Goal: Find specific page/section: Find specific page/section

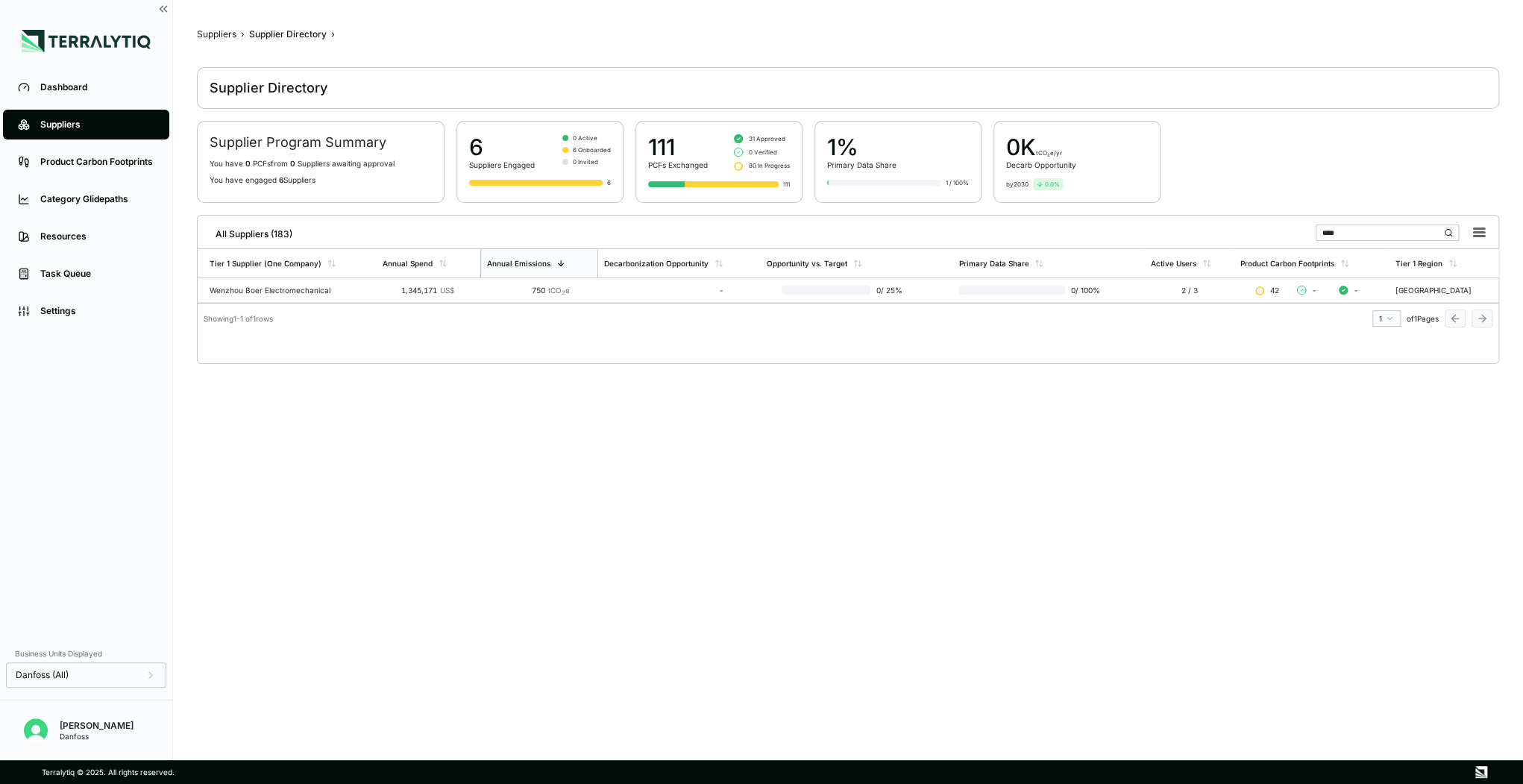
click at [223, 36] on div "Suppliers" at bounding box center [216, 34] width 39 height 12
click at [217, 38] on div "Suppliers" at bounding box center [216, 34] width 39 height 12
click at [270, 90] on div "Supplier Directory" at bounding box center [269, 88] width 118 height 18
click at [78, 125] on div "Suppliers" at bounding box center [97, 124] width 114 height 12
click at [47, 123] on div "Suppliers" at bounding box center [97, 124] width 114 height 12
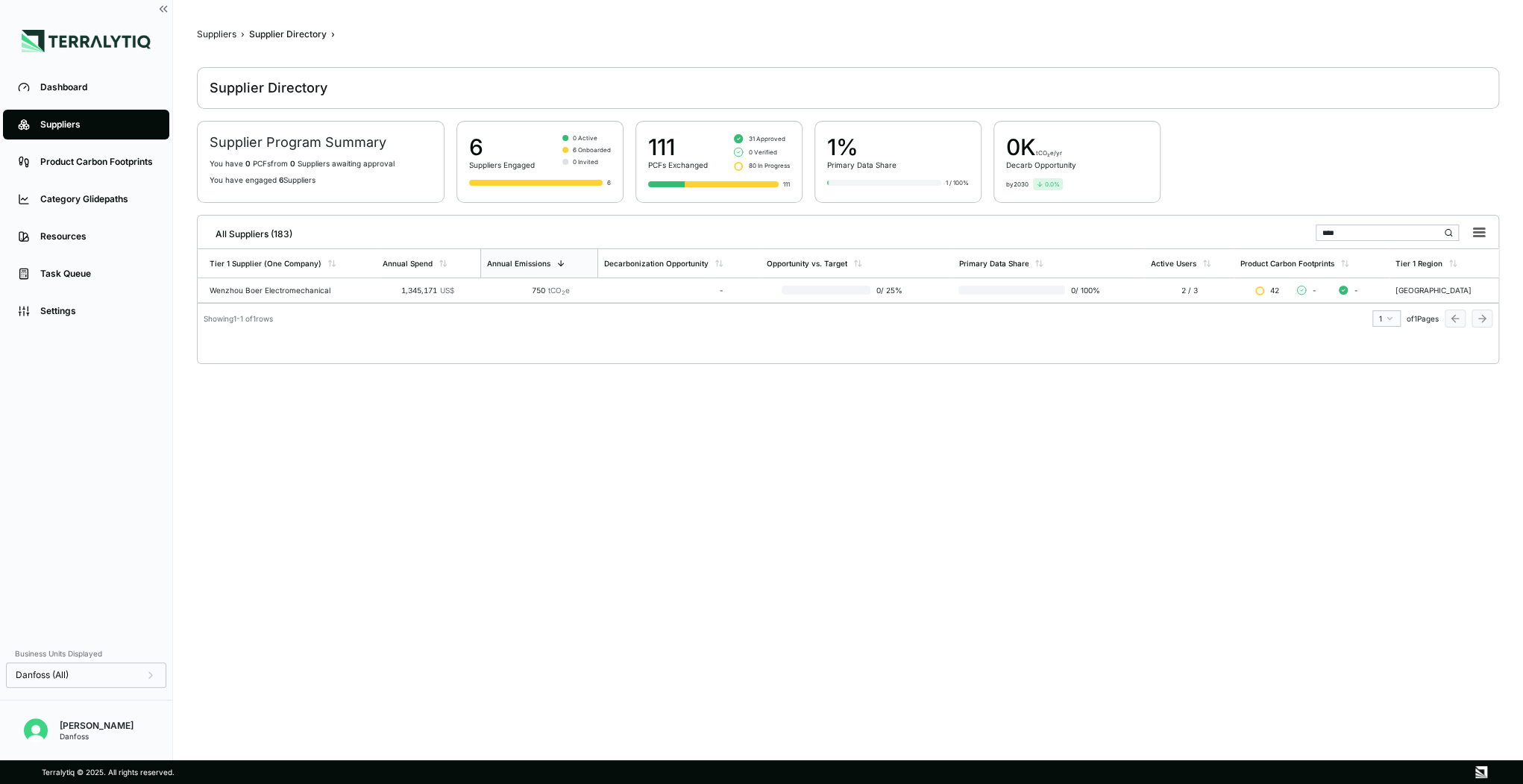
click at [278, 29] on div "Supplier Directory" at bounding box center [288, 34] width 78 height 12
click at [210, 32] on div "Suppliers" at bounding box center [216, 34] width 39 height 12
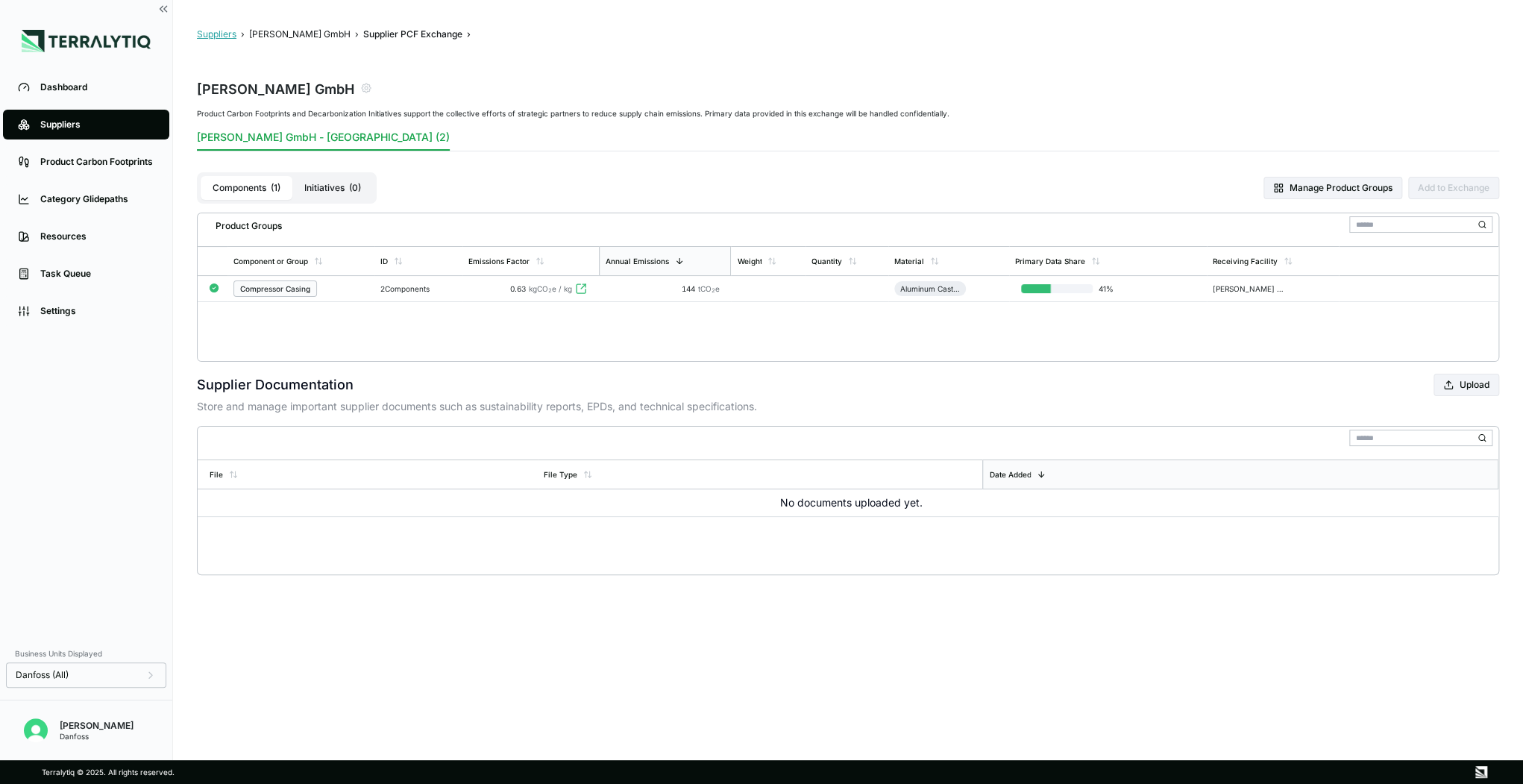
click at [223, 35] on button "Suppliers" at bounding box center [216, 34] width 39 height 12
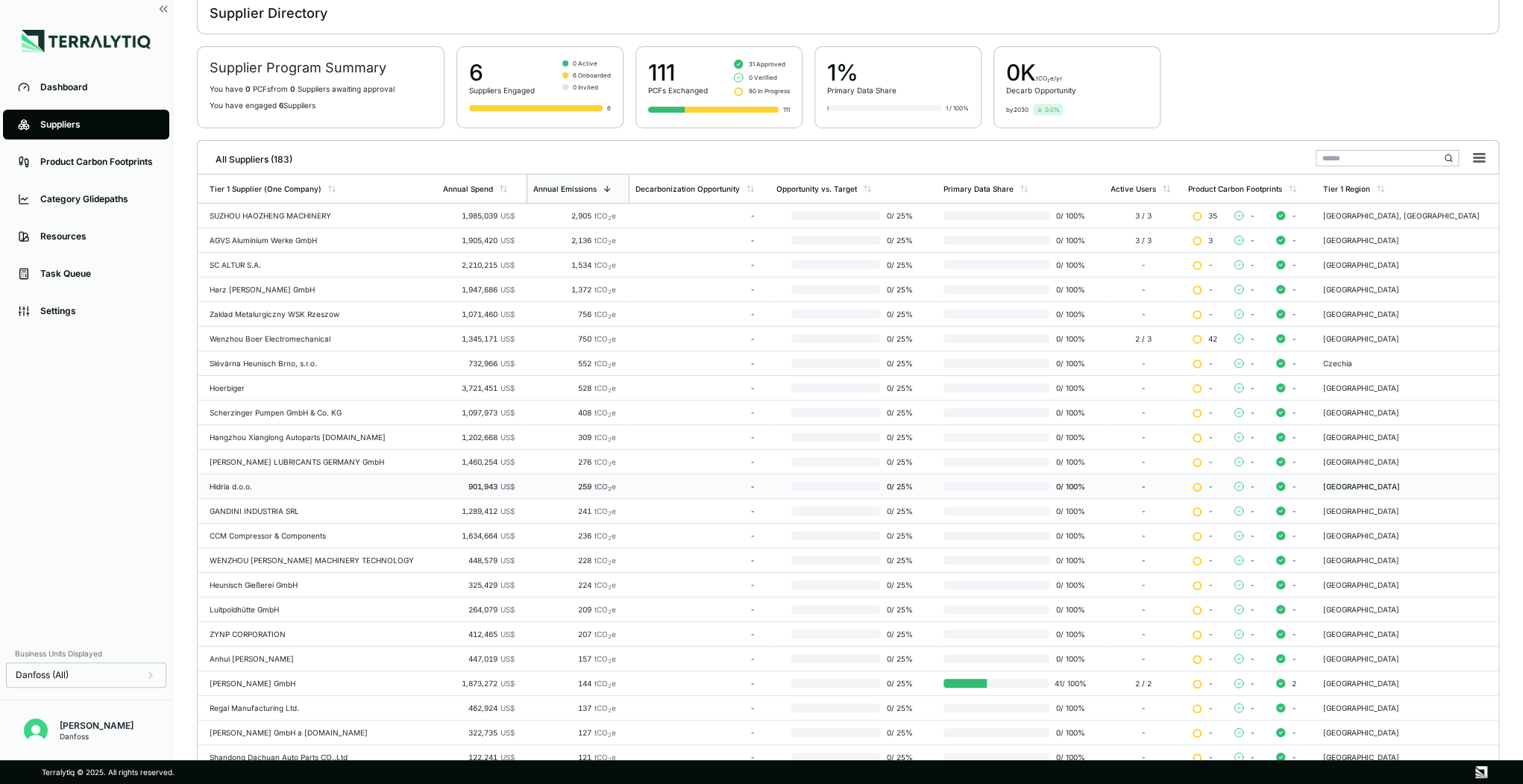
scroll to position [135, 0]
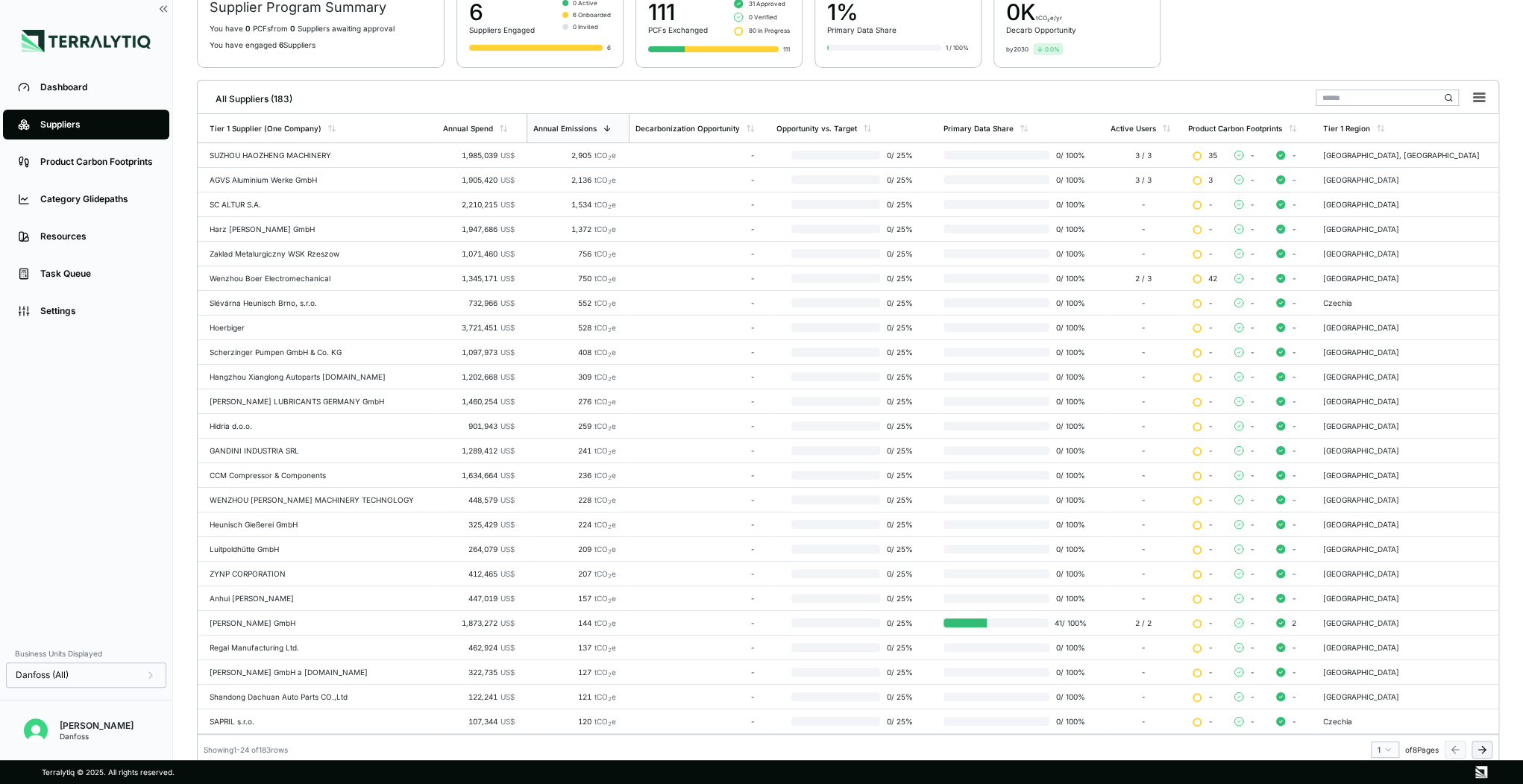
click at [1488, 741] on button at bounding box center [1483, 749] width 21 height 18
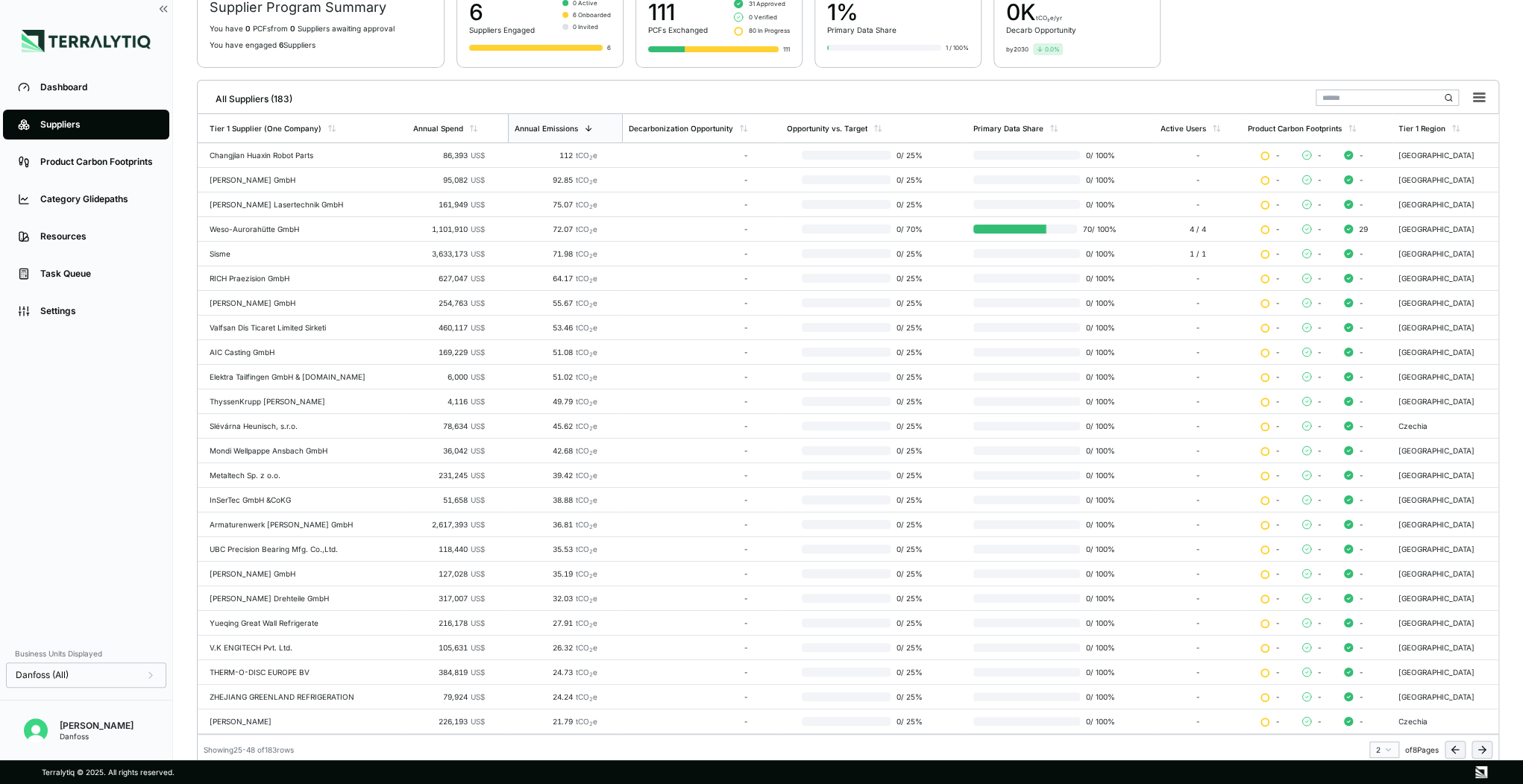
click at [1488, 741] on button at bounding box center [1483, 749] width 21 height 18
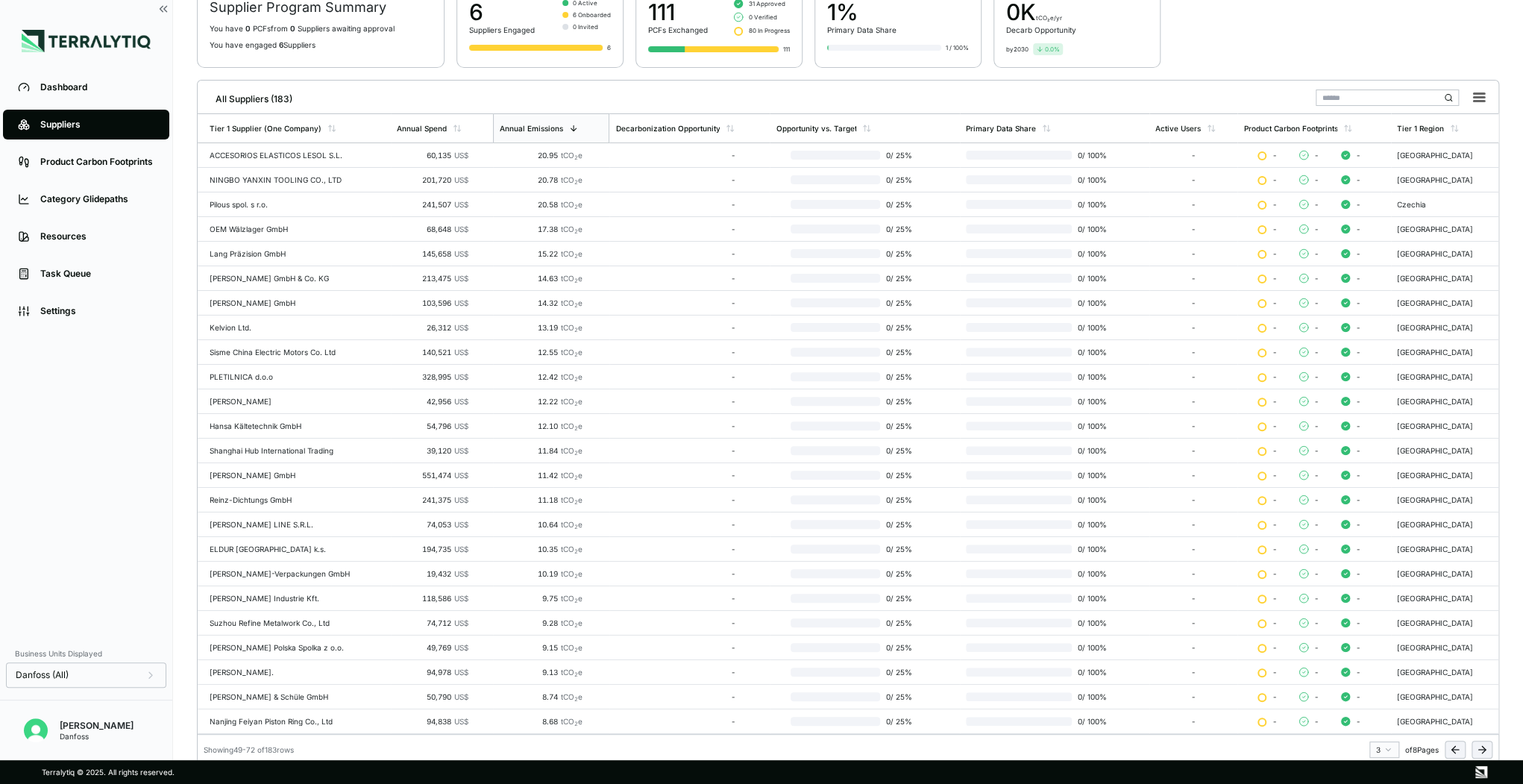
click at [1488, 741] on button at bounding box center [1483, 749] width 21 height 18
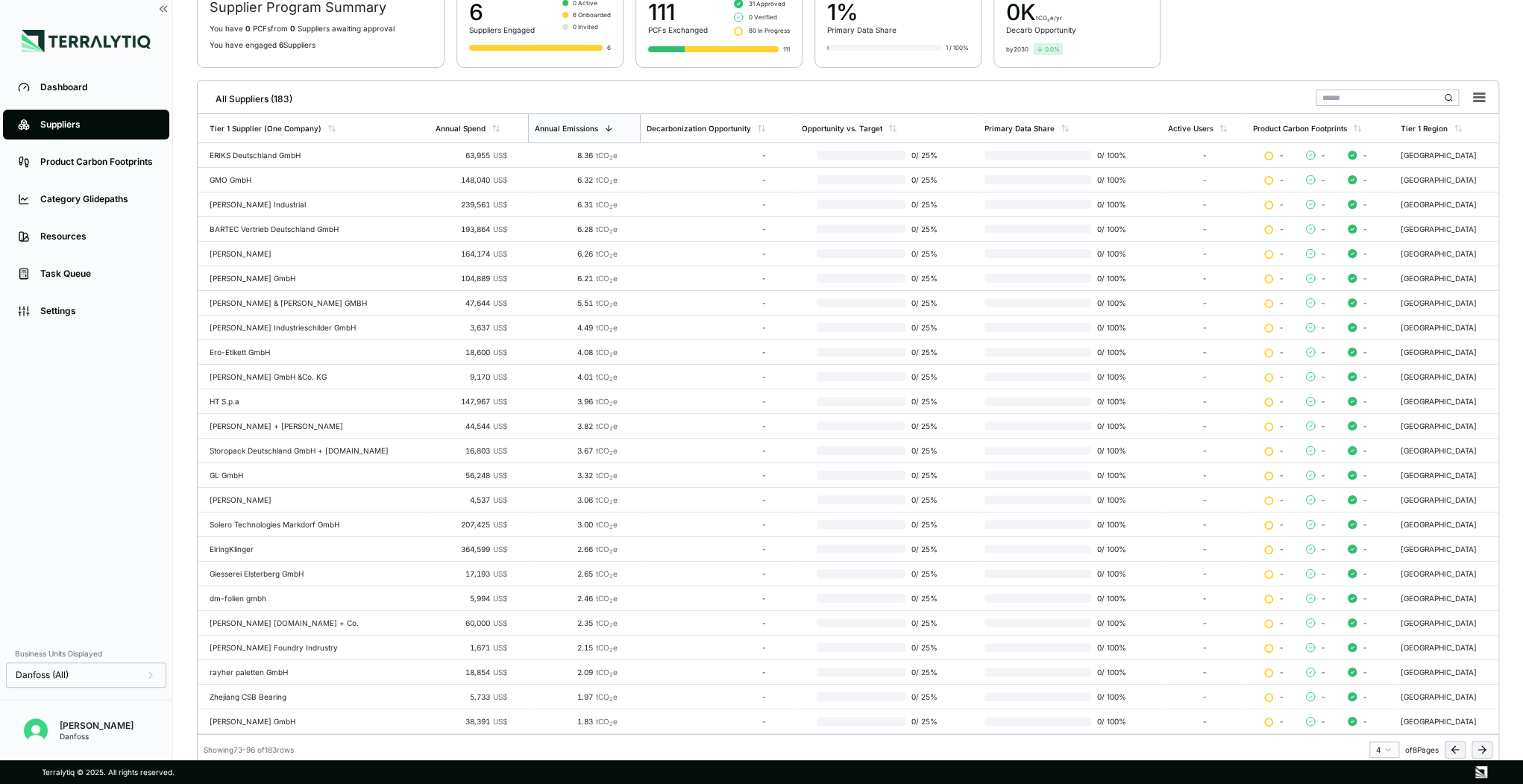
click at [1478, 744] on icon at bounding box center [1482, 749] width 12 height 12
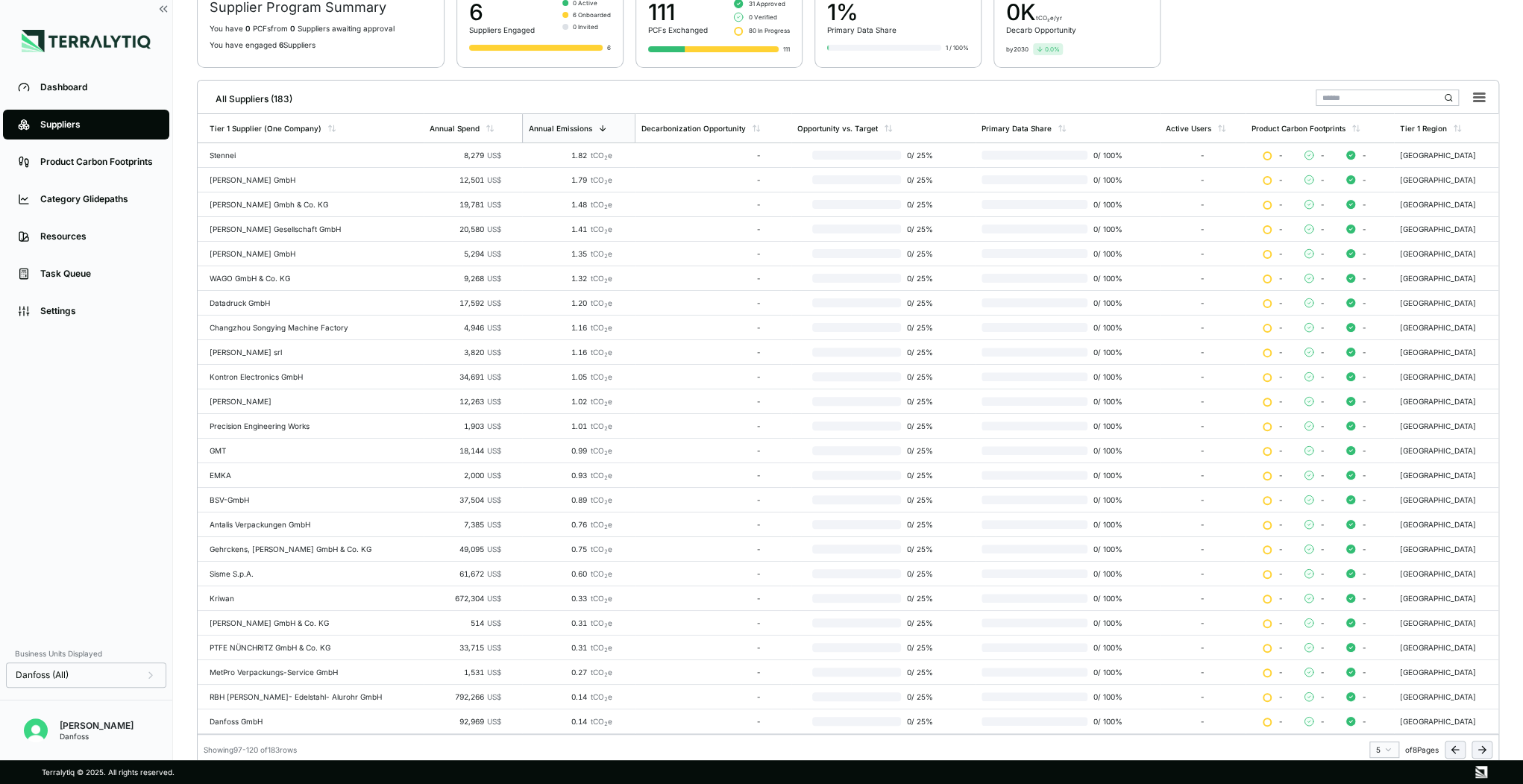
click at [1478, 744] on icon at bounding box center [1482, 749] width 12 height 12
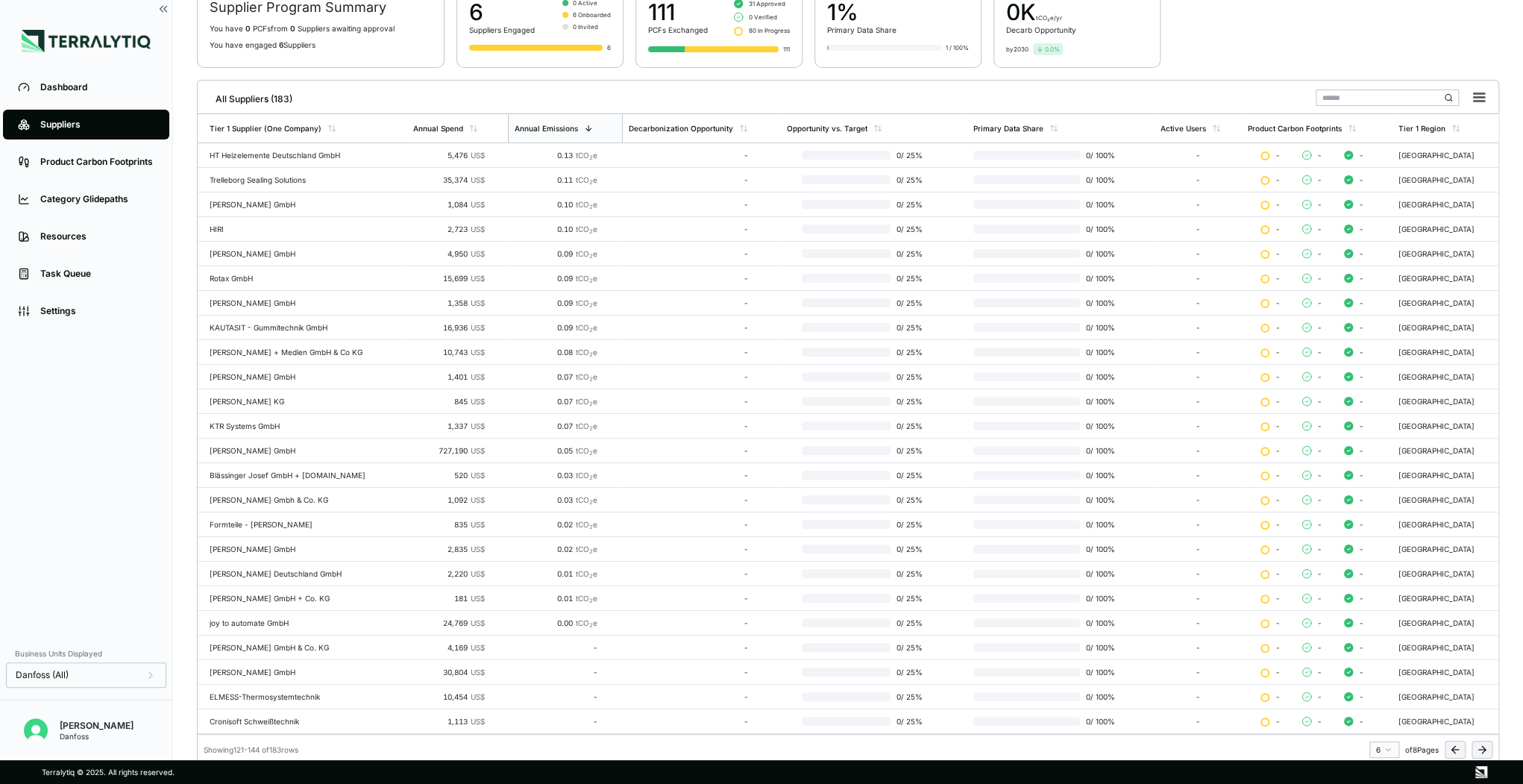
click at [1478, 744] on icon at bounding box center [1482, 749] width 12 height 12
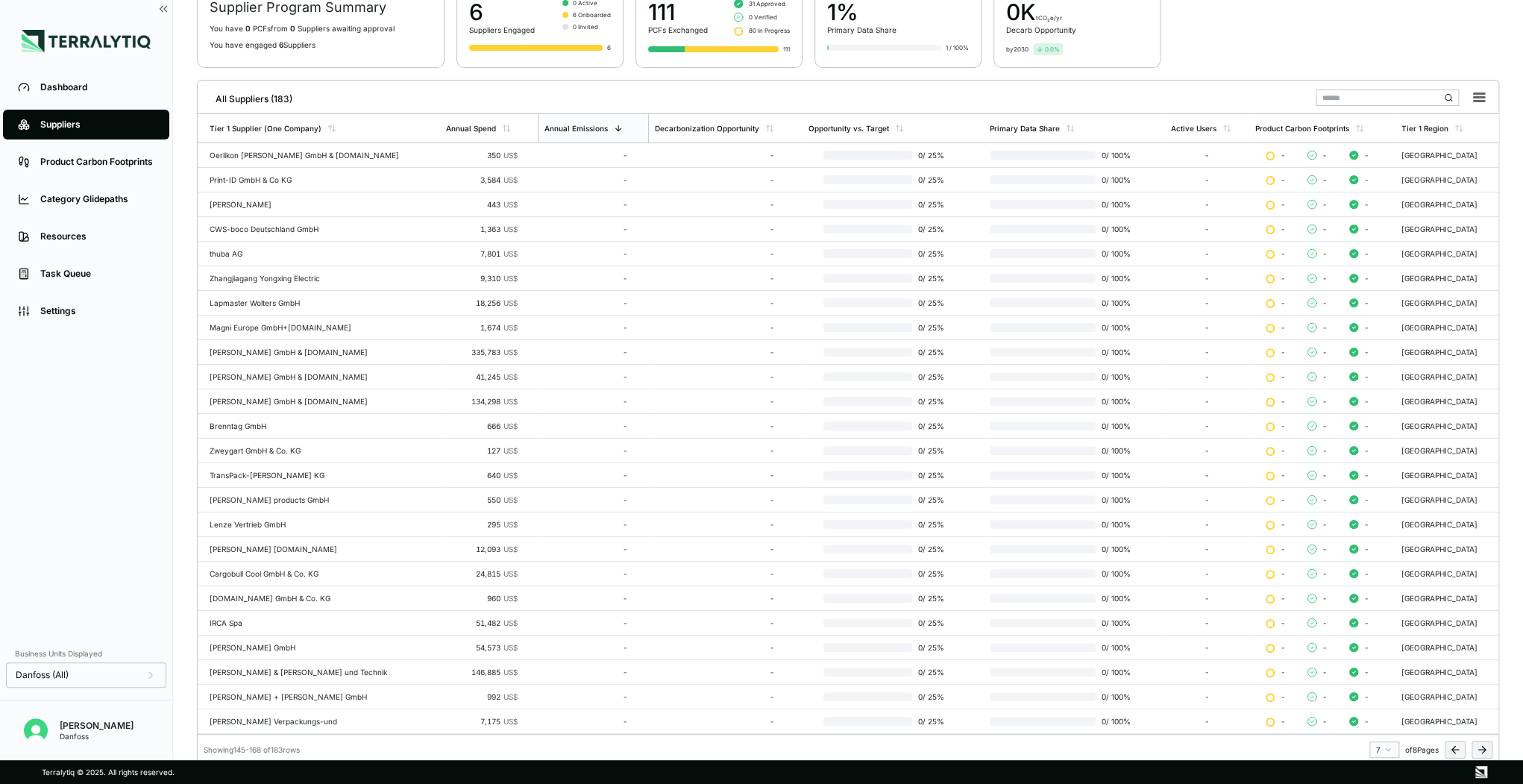
click at [1478, 744] on icon at bounding box center [1482, 749] width 12 height 12
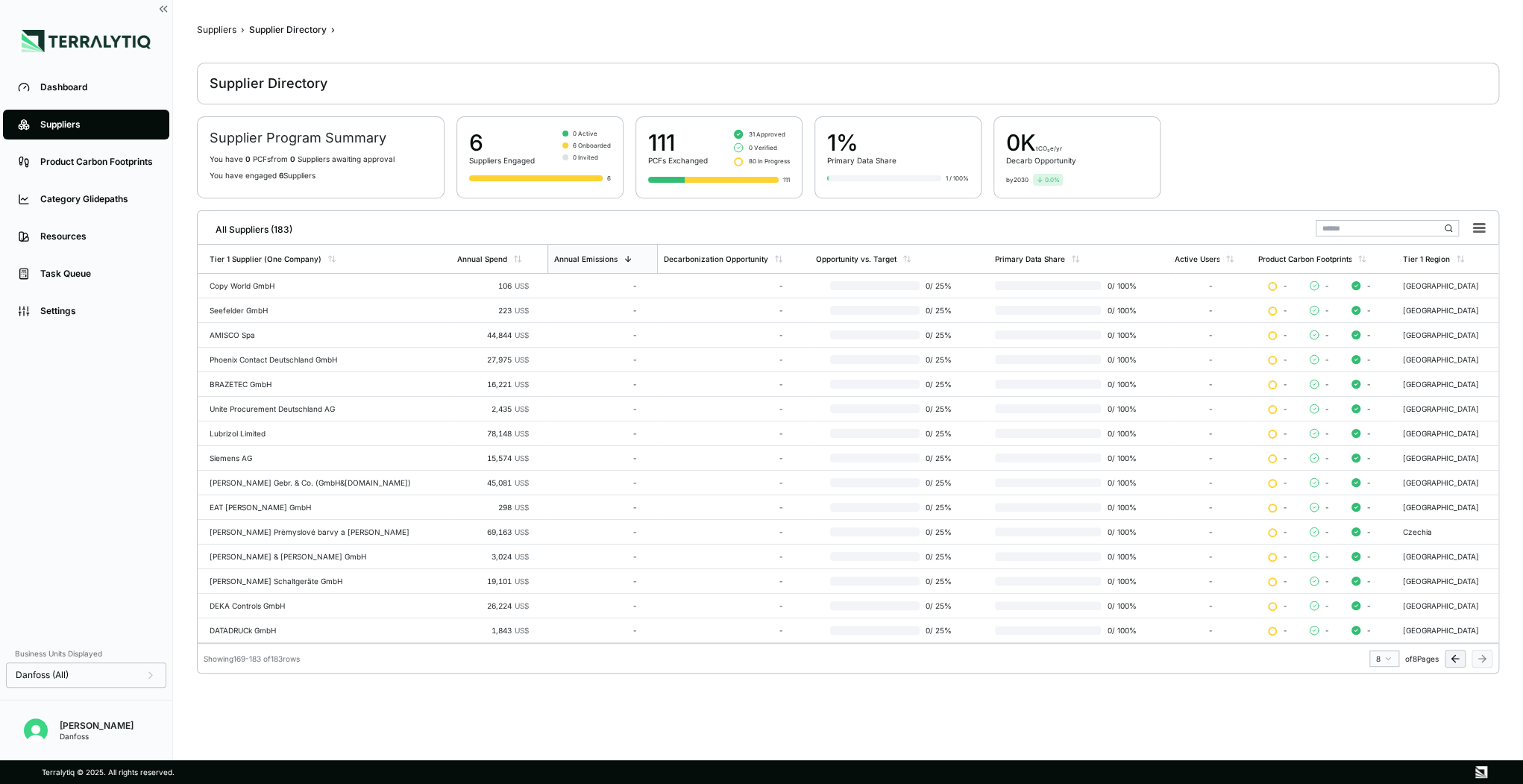
click at [1459, 656] on icon at bounding box center [1456, 659] width 12 height 12
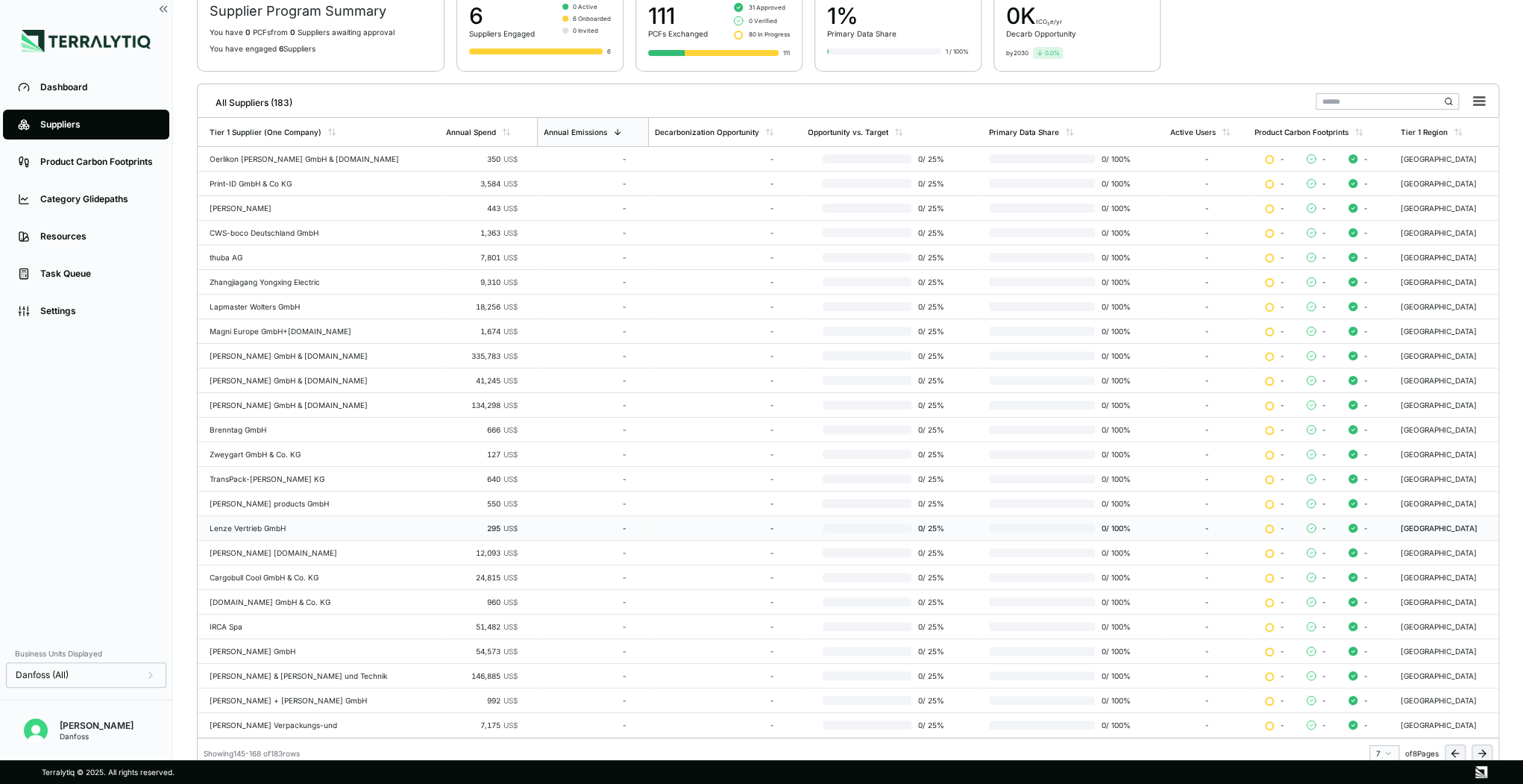
scroll to position [135, 0]
click at [1457, 749] on icon at bounding box center [1455, 749] width 7 height 0
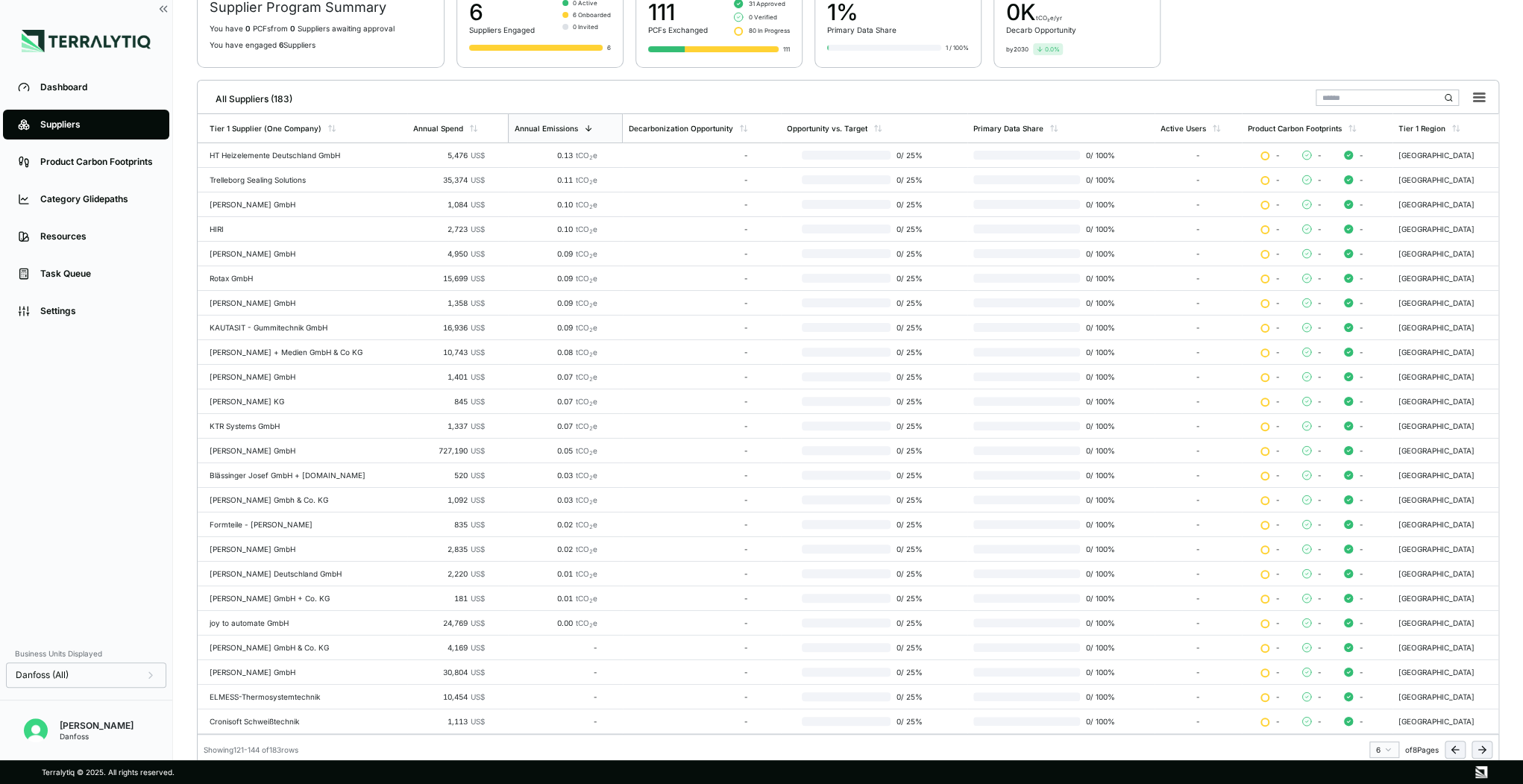
click at [1450, 745] on icon at bounding box center [1456, 749] width 12 height 12
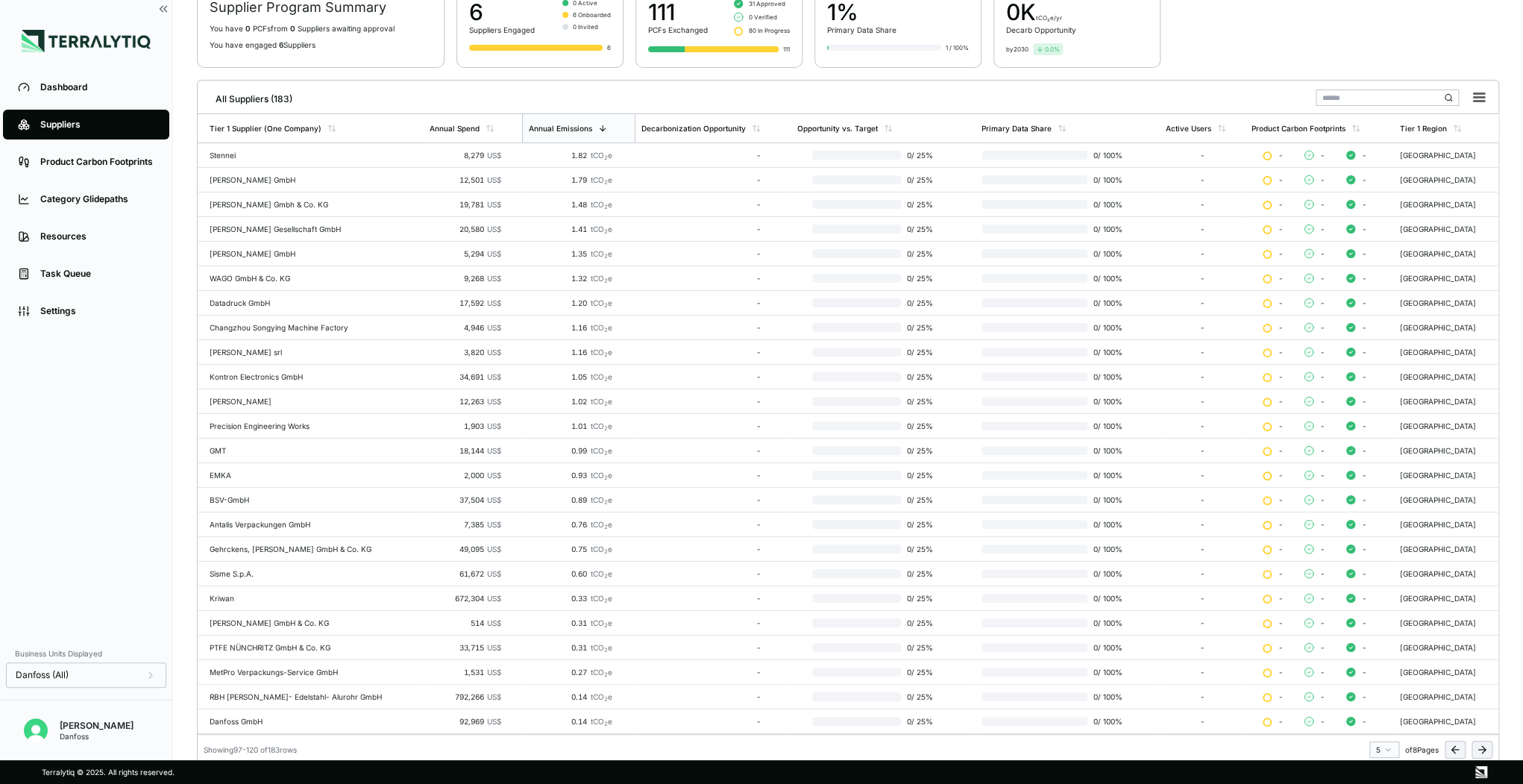
click at [1456, 749] on icon at bounding box center [1455, 749] width 7 height 0
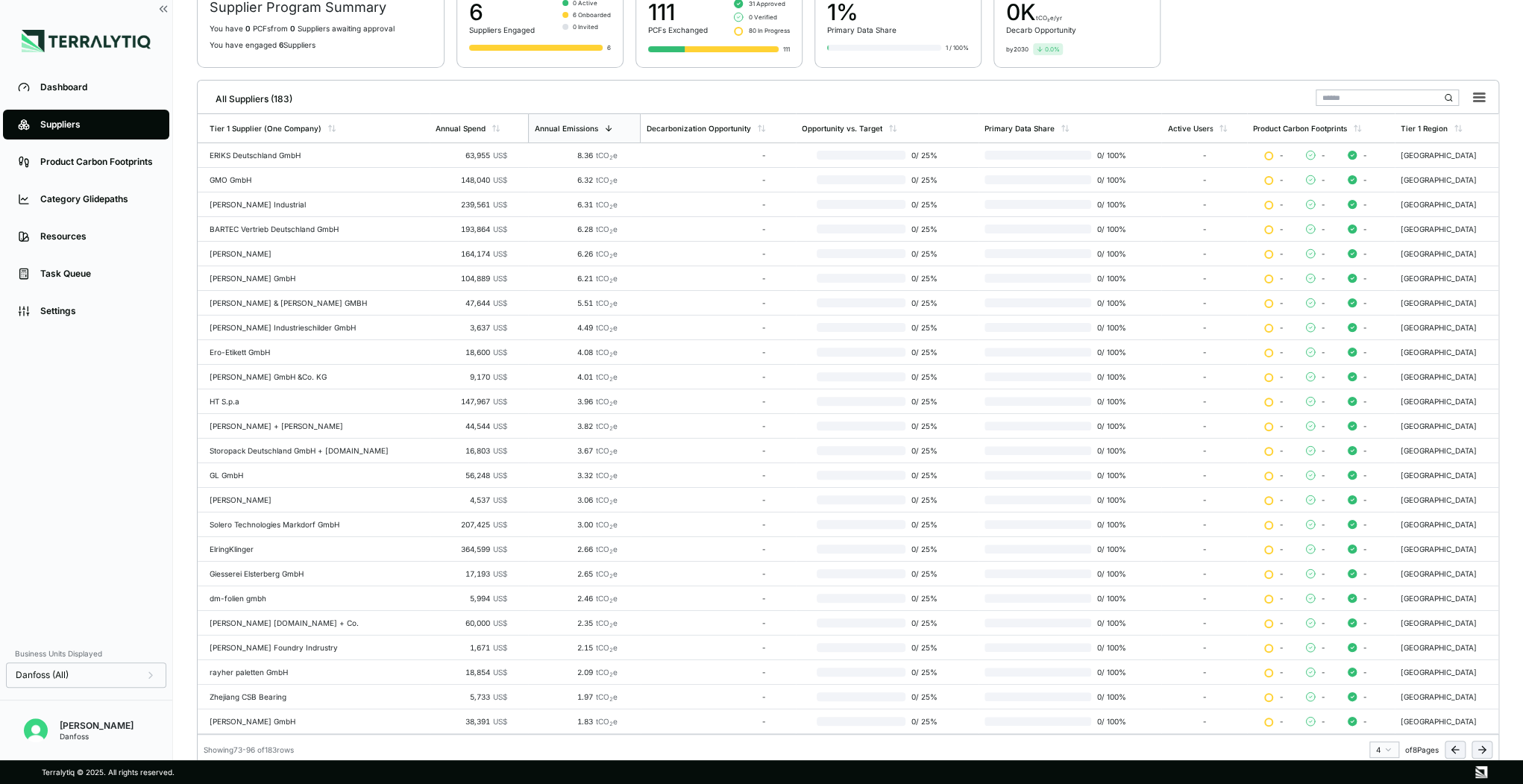
click at [1456, 741] on button at bounding box center [1456, 749] width 21 height 18
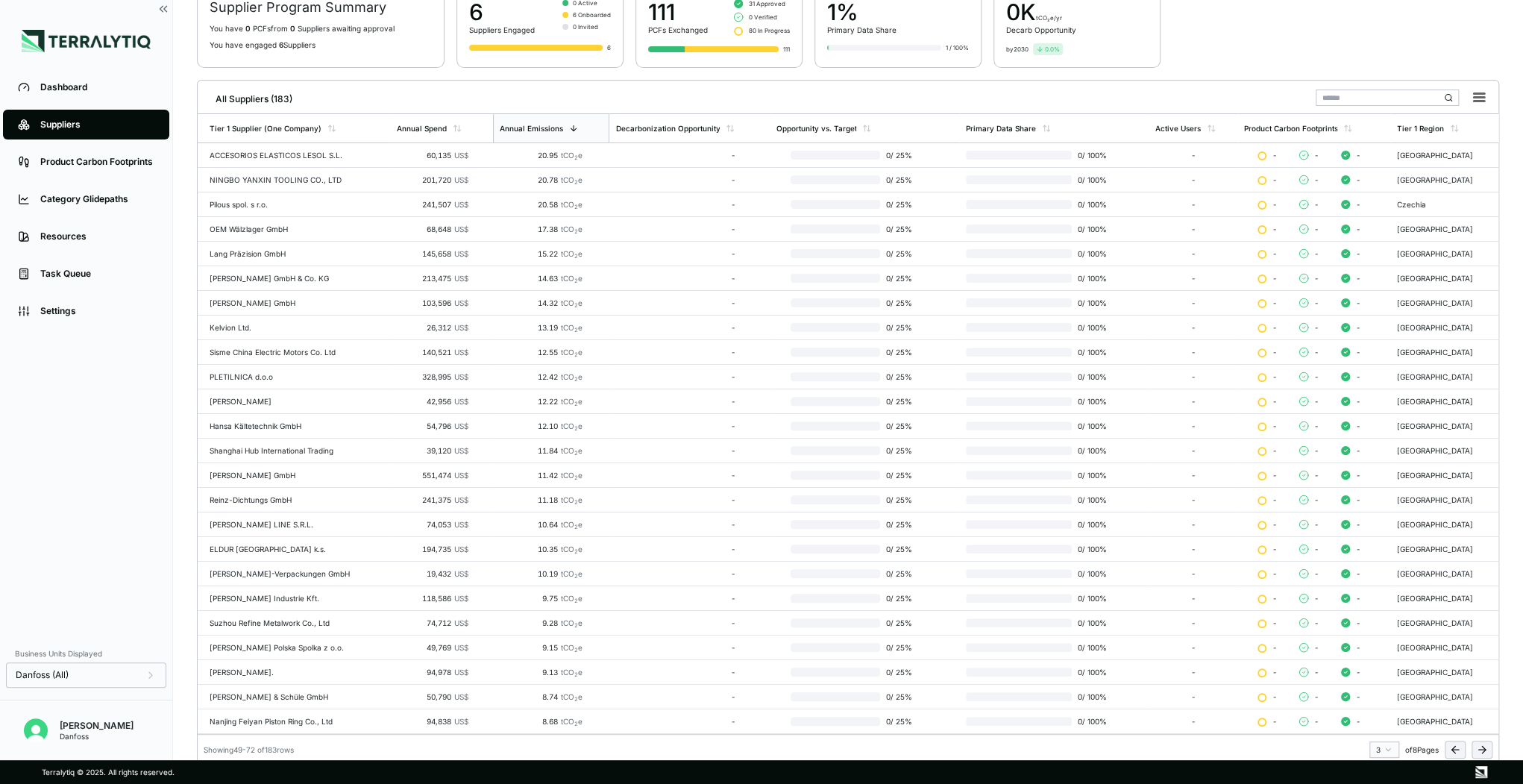
click at [1453, 744] on icon at bounding box center [1456, 749] width 12 height 12
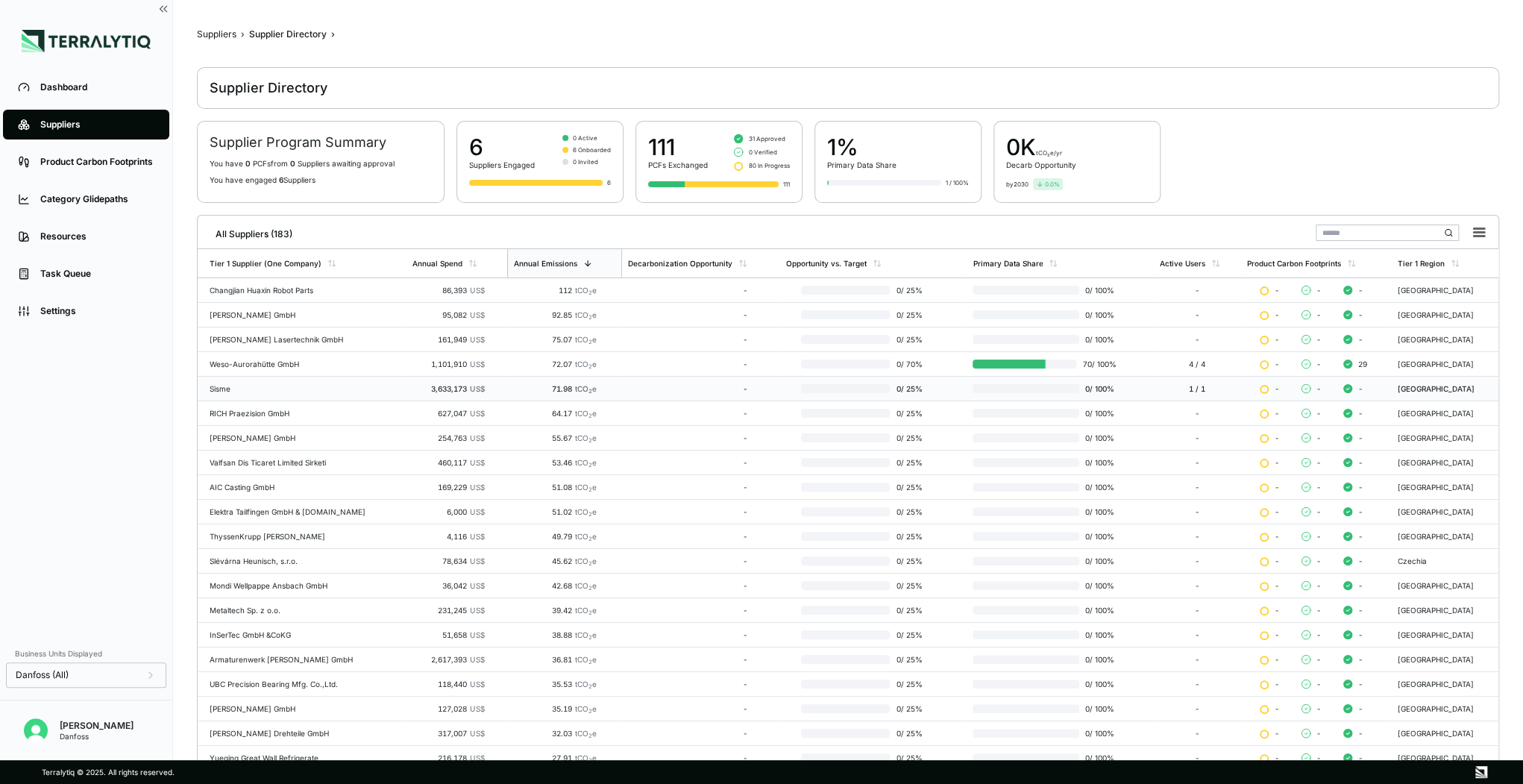
scroll to position [0, 0]
click at [1032, 267] on div "Primary Data Share" at bounding box center [1061, 263] width 187 height 28
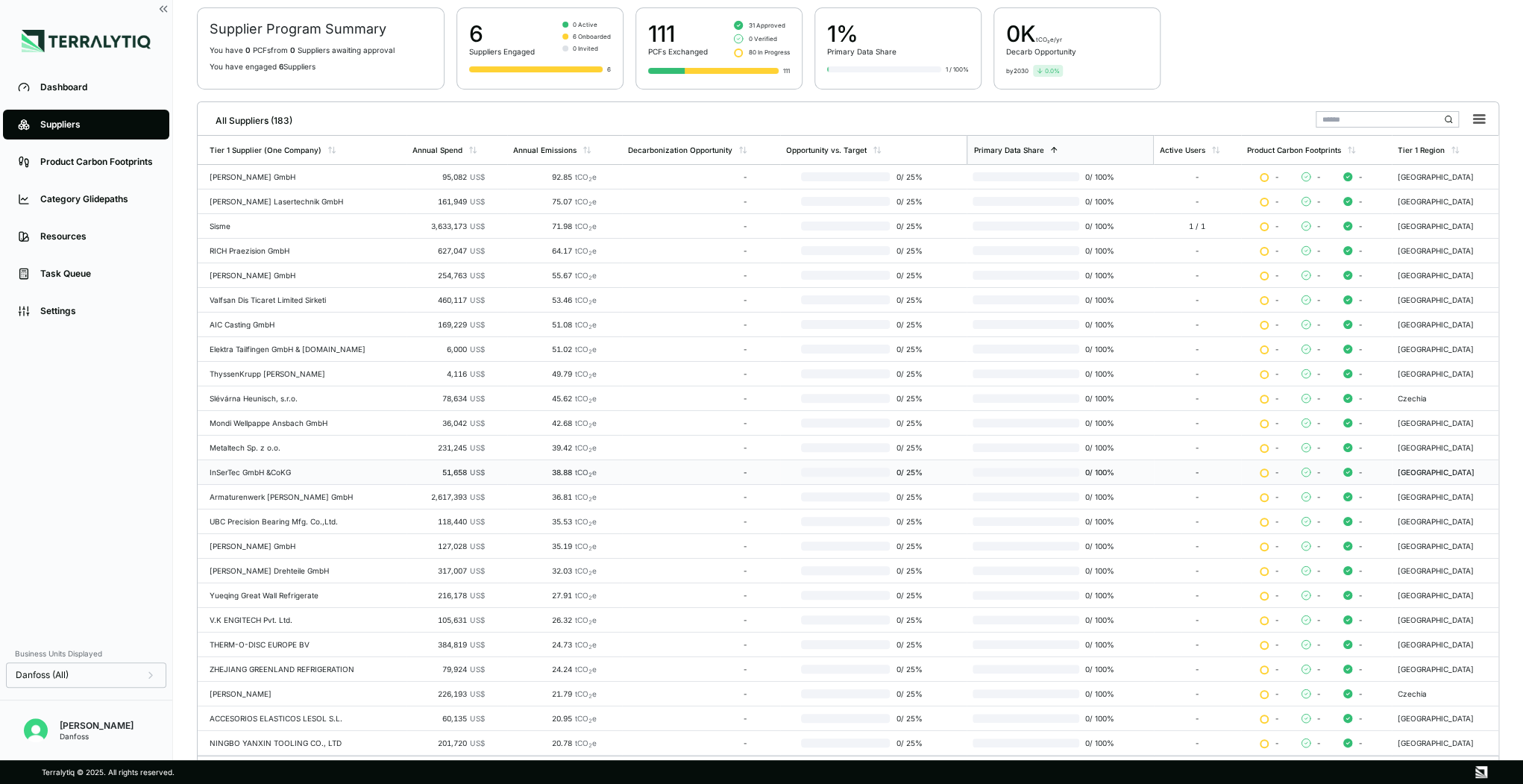
scroll to position [135, 0]
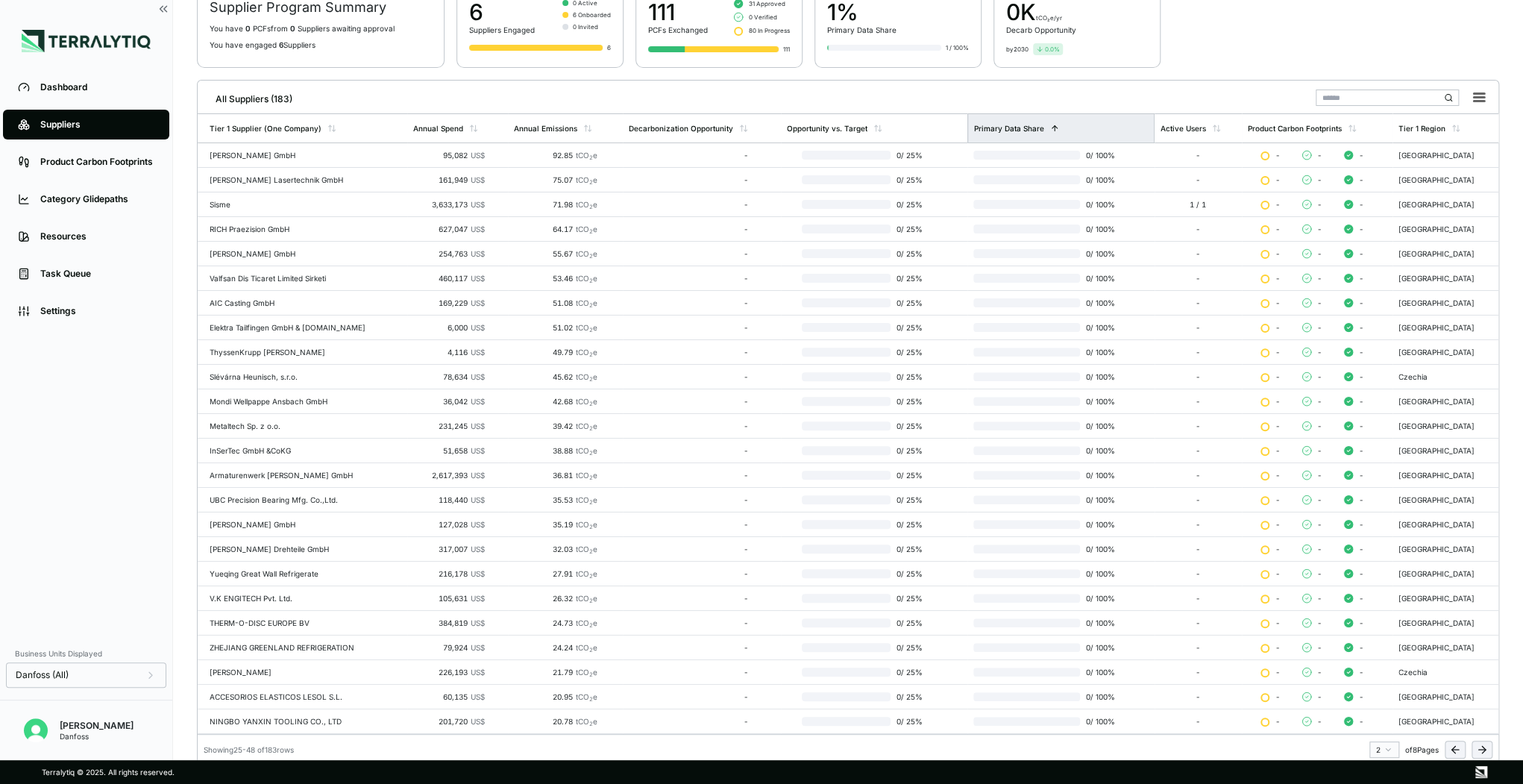
click at [1057, 126] on icon at bounding box center [1055, 127] width 5 height 3
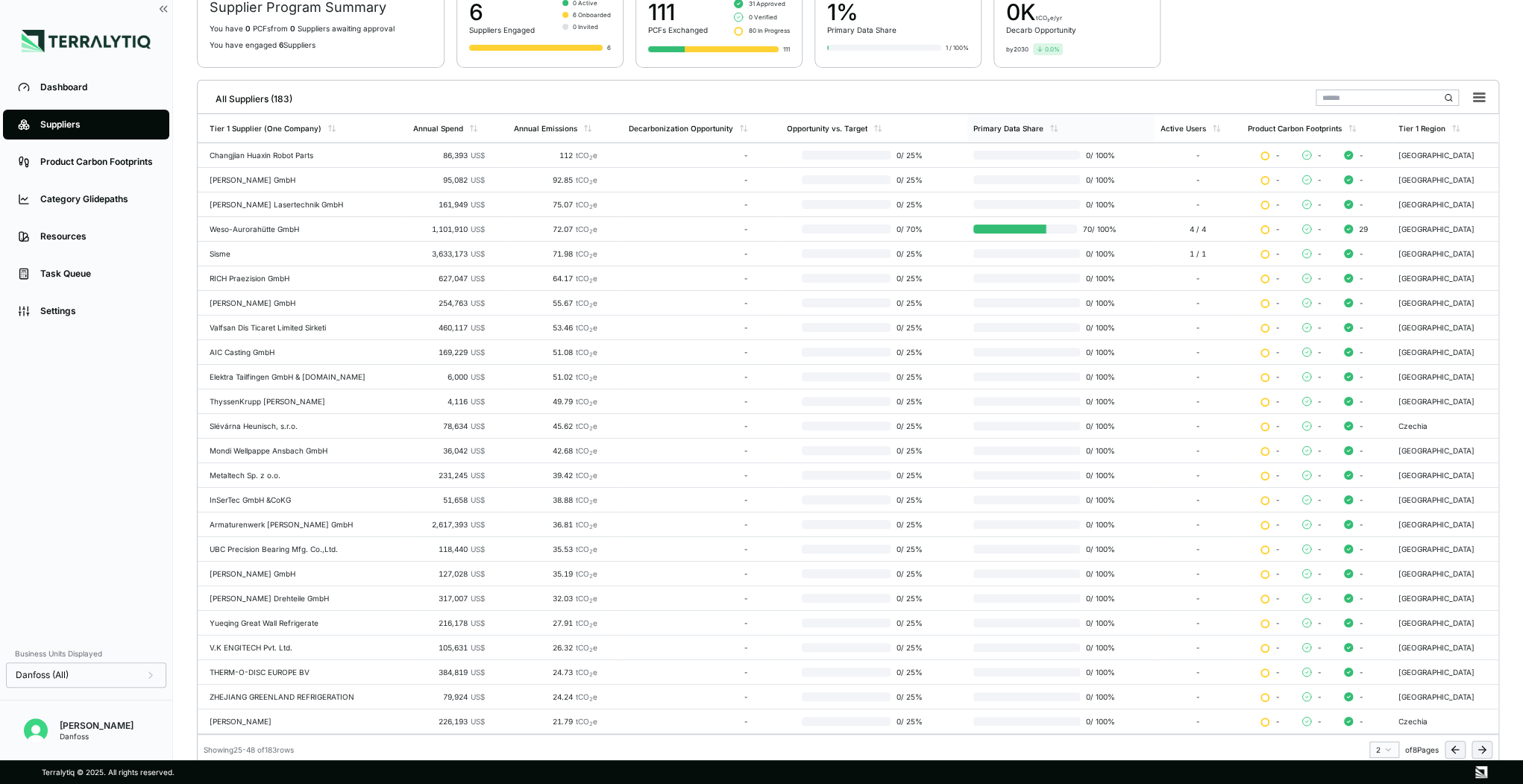
click at [1488, 743] on button at bounding box center [1483, 749] width 21 height 18
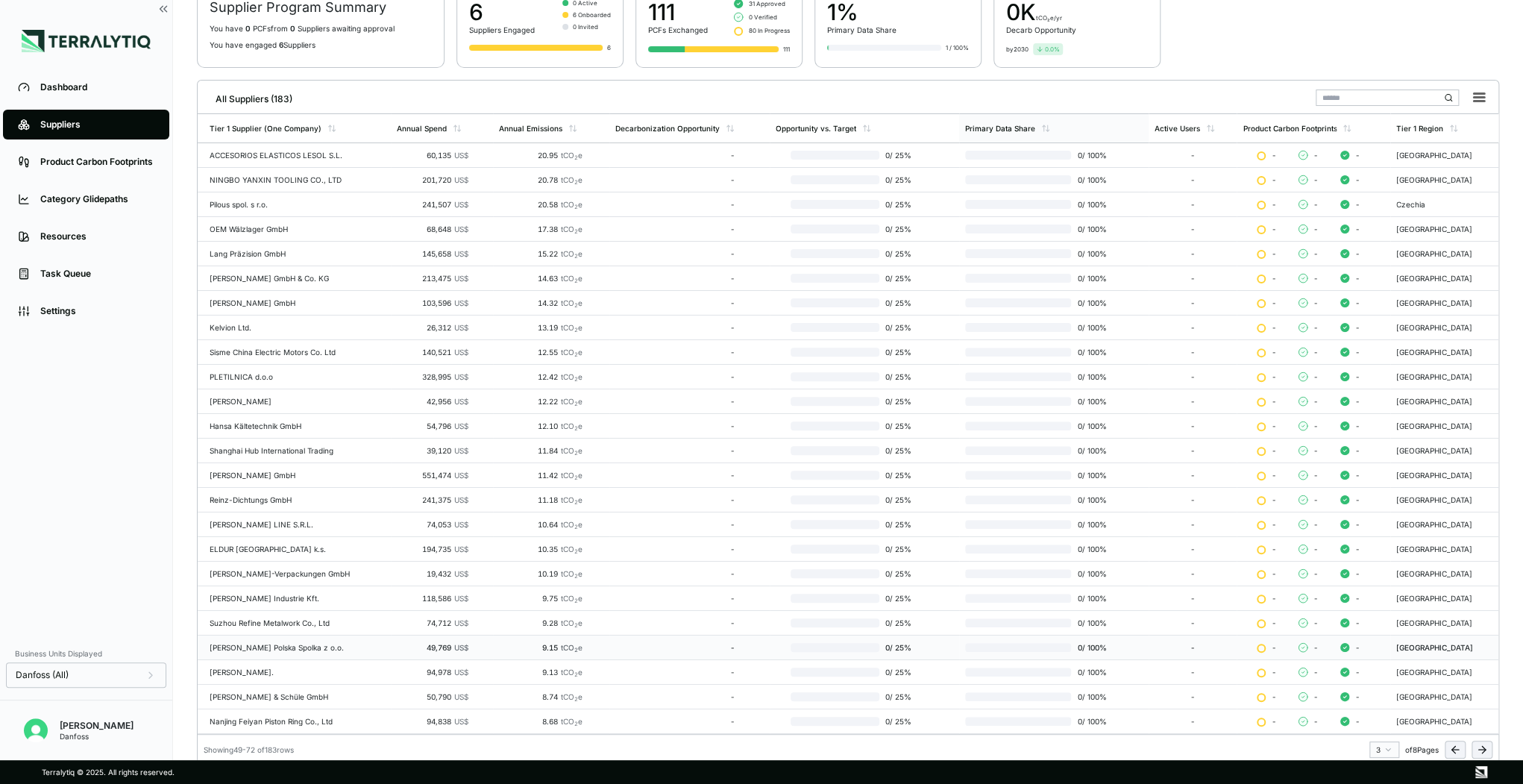
click at [1476, 748] on icon at bounding box center [1482, 749] width 12 height 12
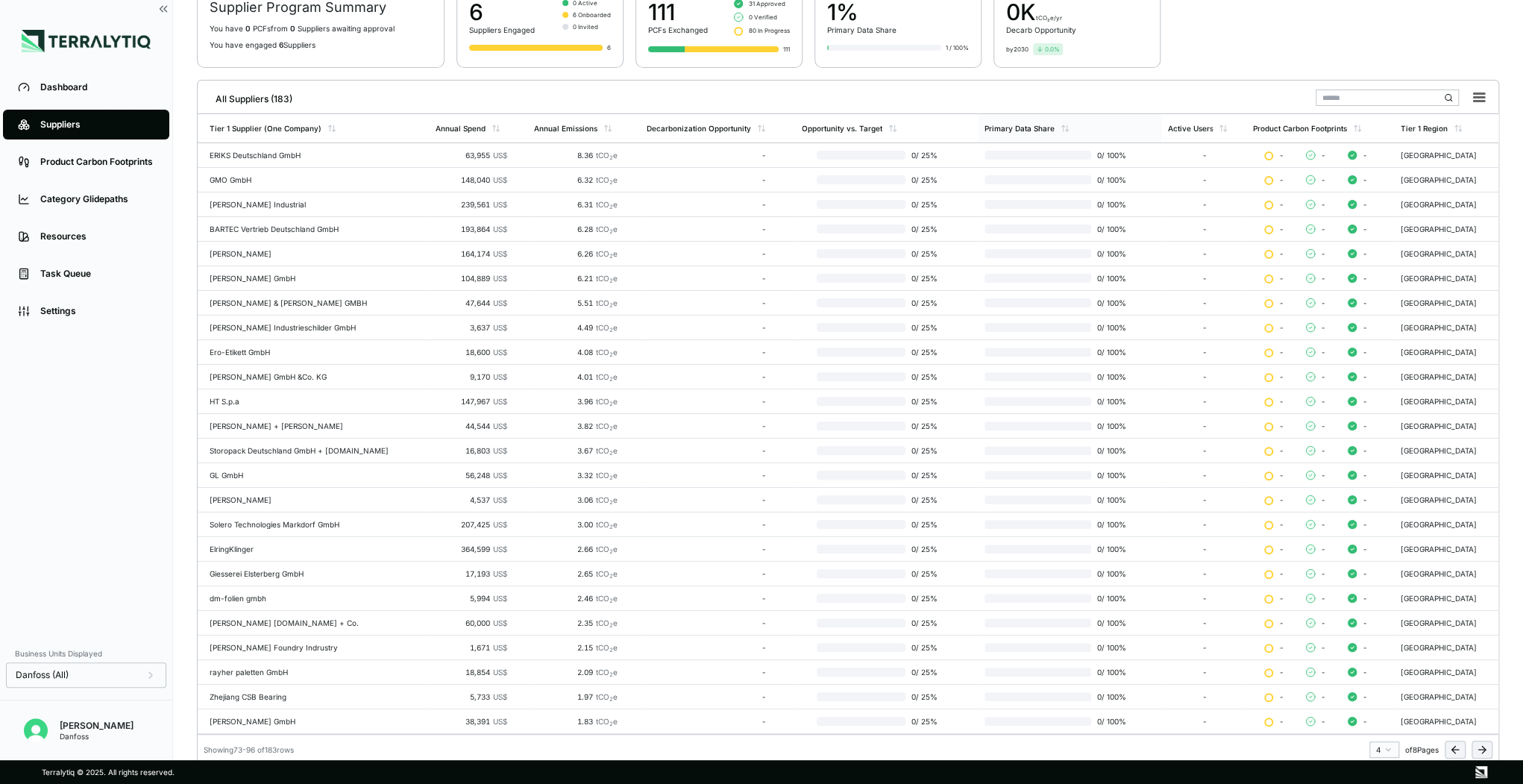
click at [1483, 744] on icon at bounding box center [1482, 749] width 12 height 12
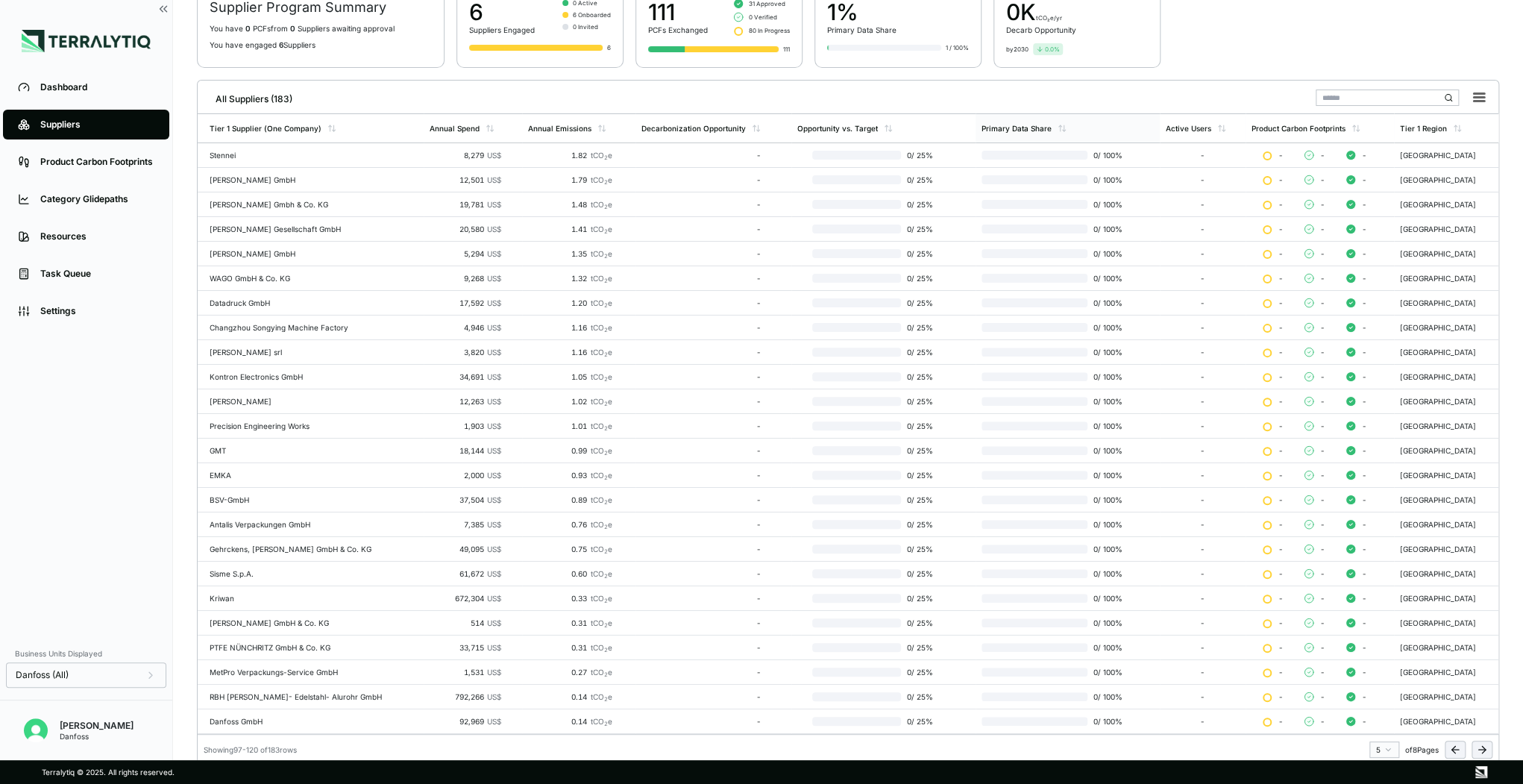
click at [1483, 744] on icon at bounding box center [1482, 749] width 12 height 12
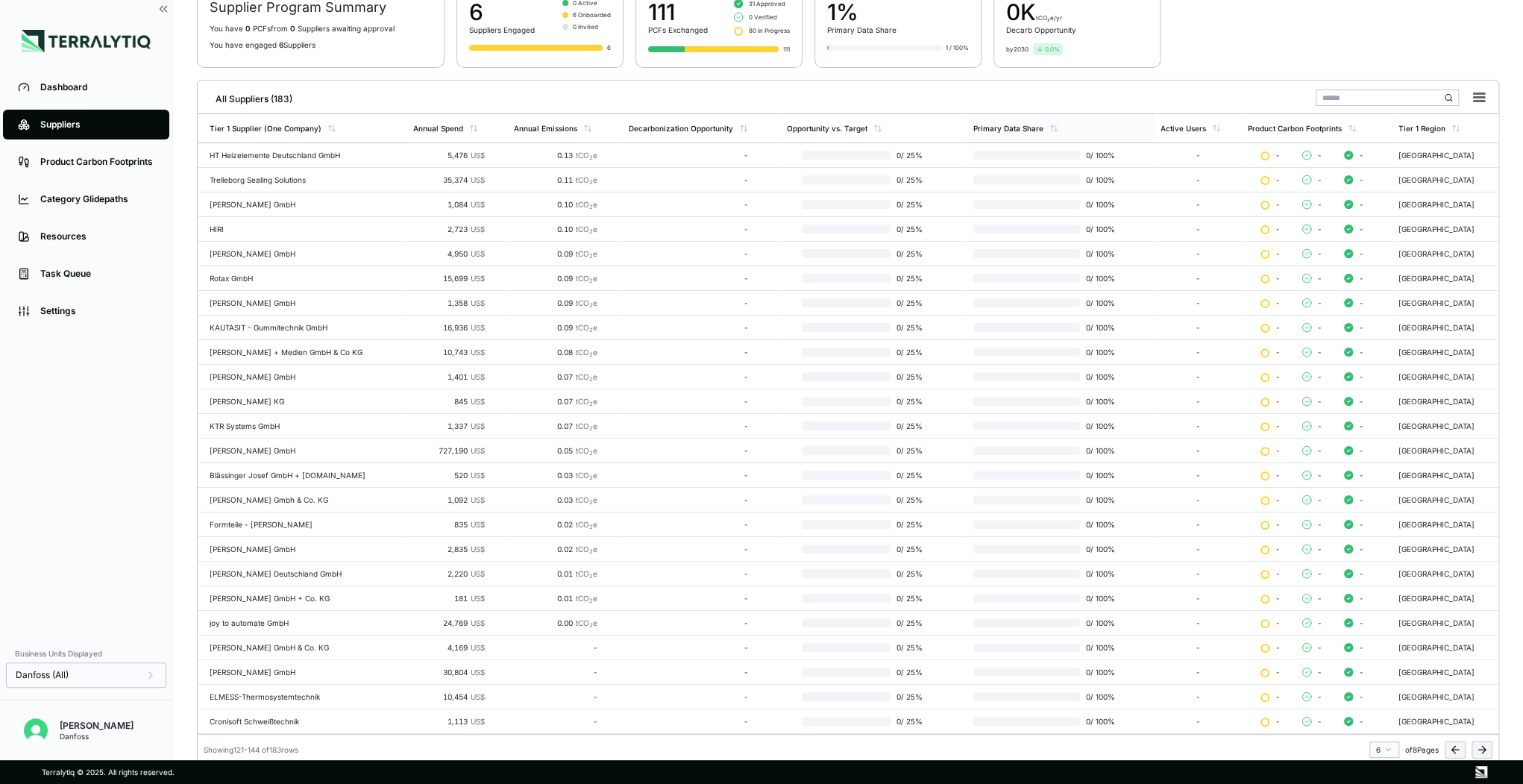
click at [1483, 744] on icon at bounding box center [1482, 749] width 12 height 12
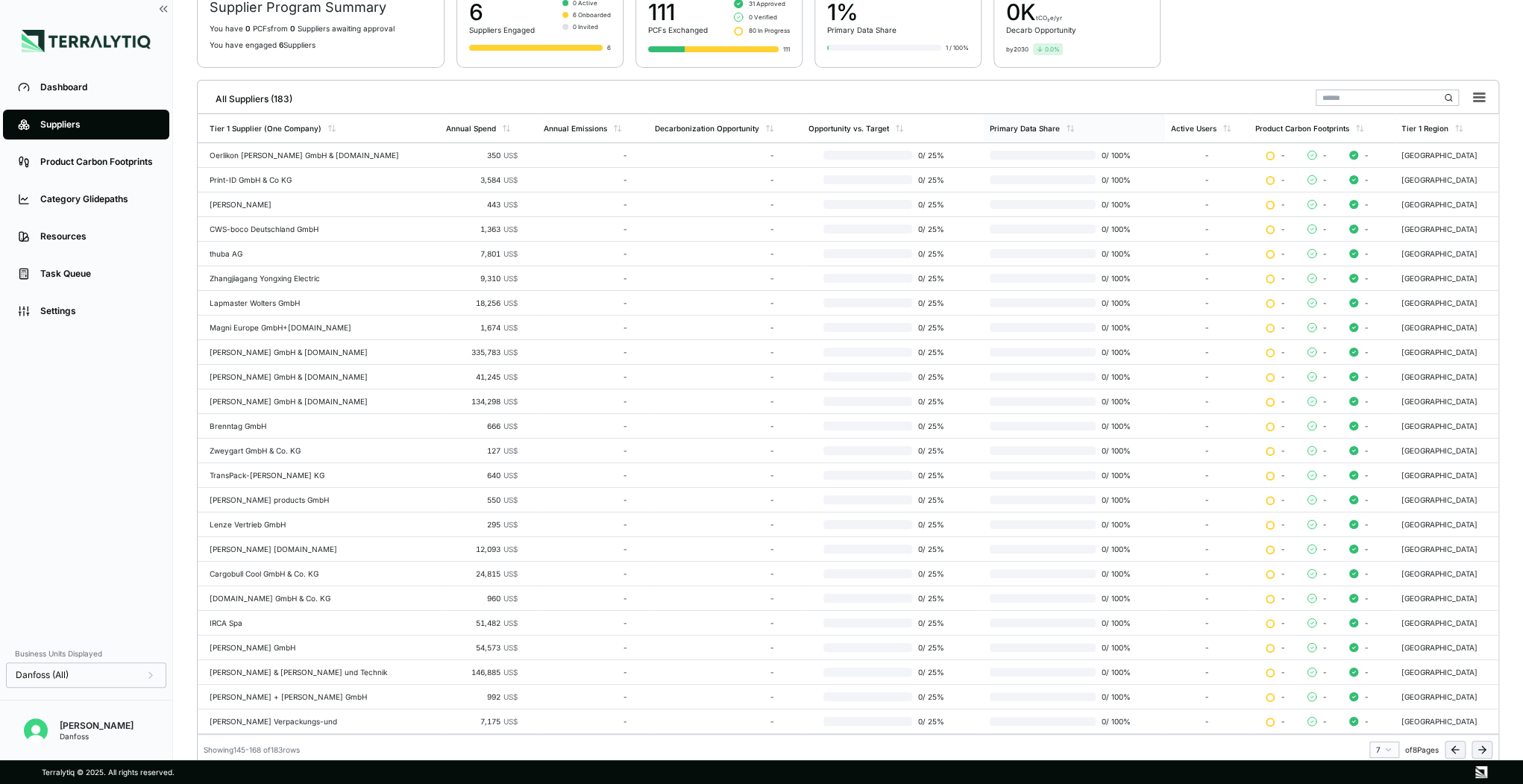
click at [1483, 744] on icon at bounding box center [1482, 749] width 12 height 12
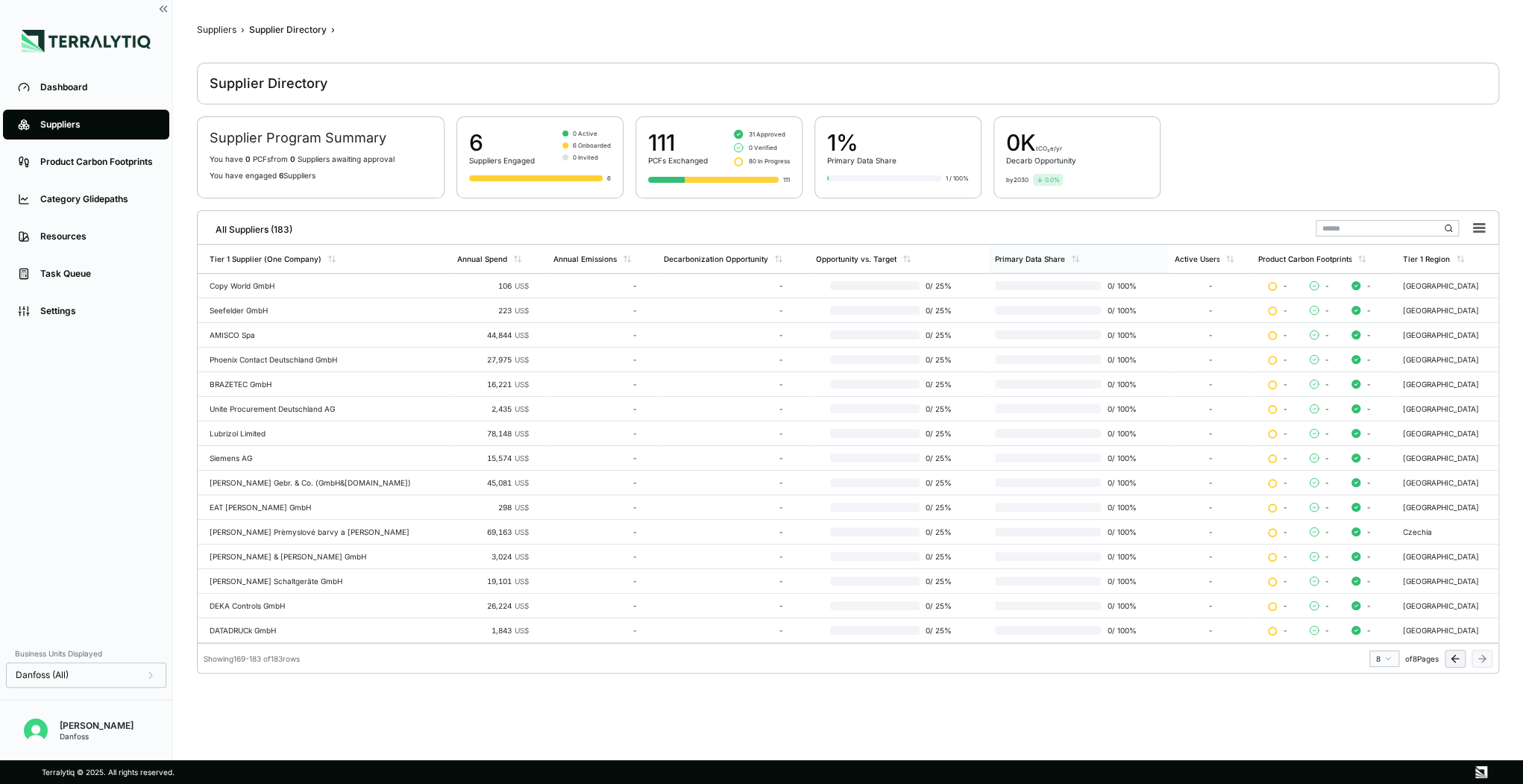
click at [1339, 226] on input "text" at bounding box center [1387, 227] width 144 height 16
click at [1332, 223] on input "text" at bounding box center [1387, 227] width 144 height 16
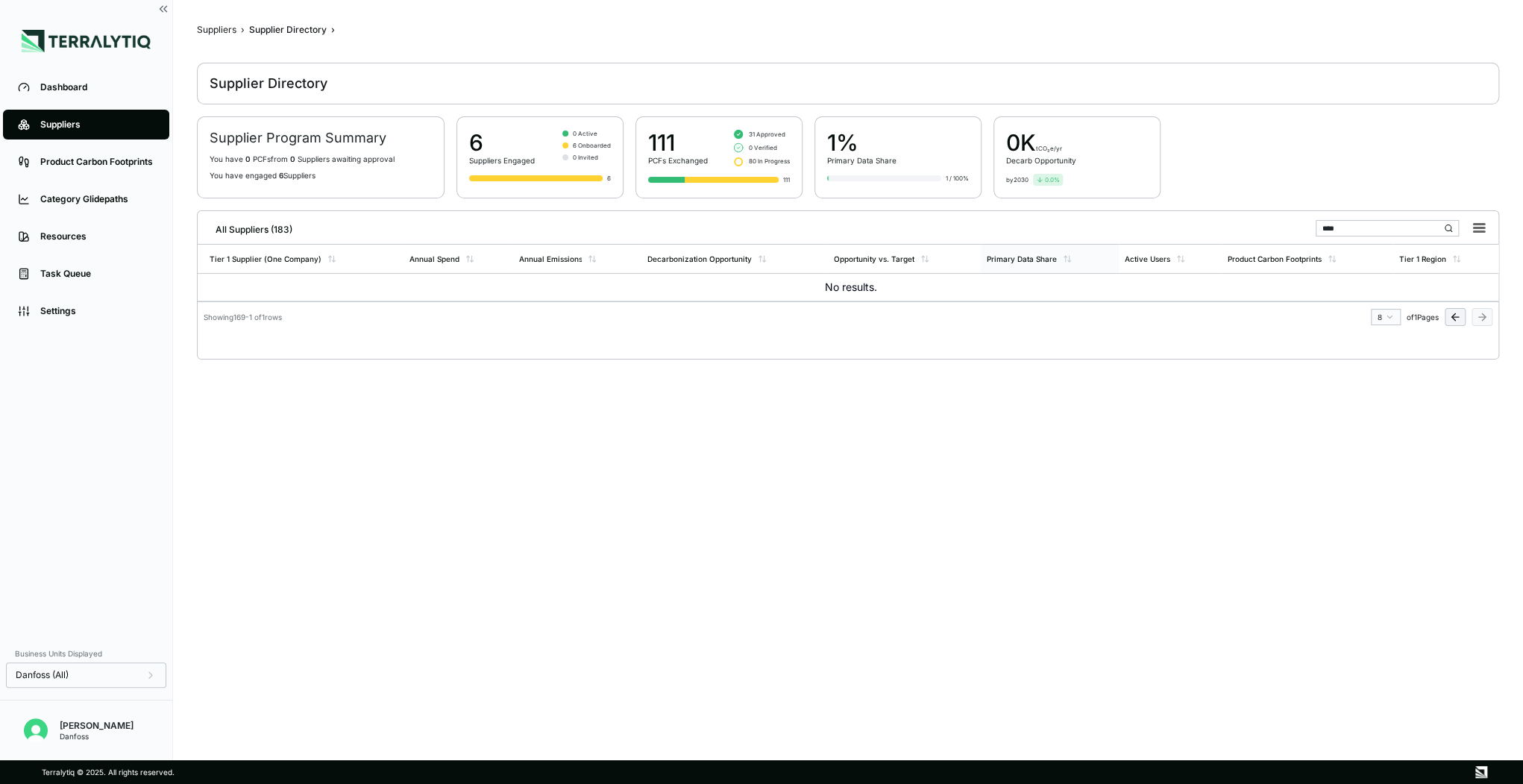
click at [1448, 309] on button at bounding box center [1456, 317] width 21 height 18
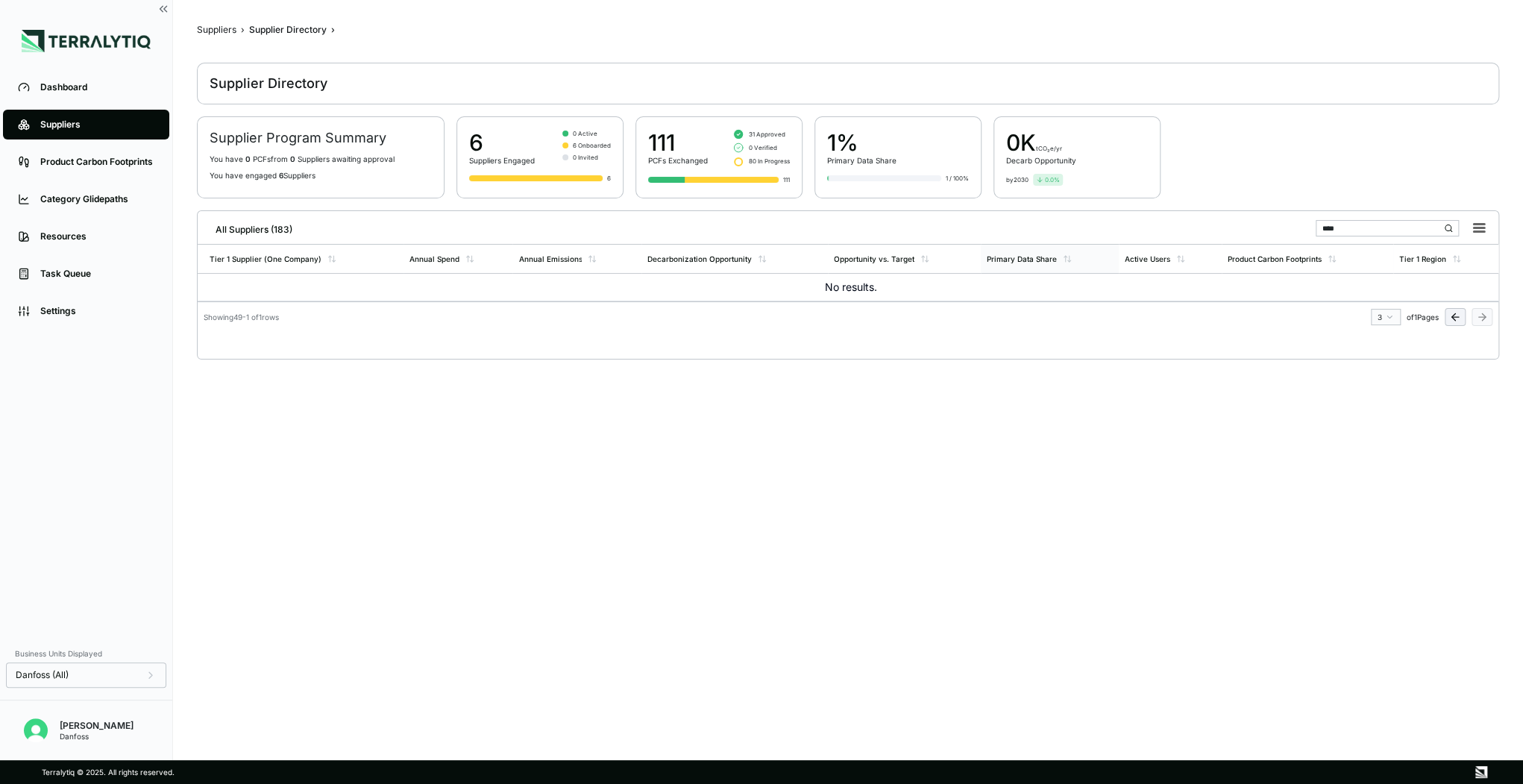
click at [1450, 311] on icon at bounding box center [1456, 317] width 12 height 12
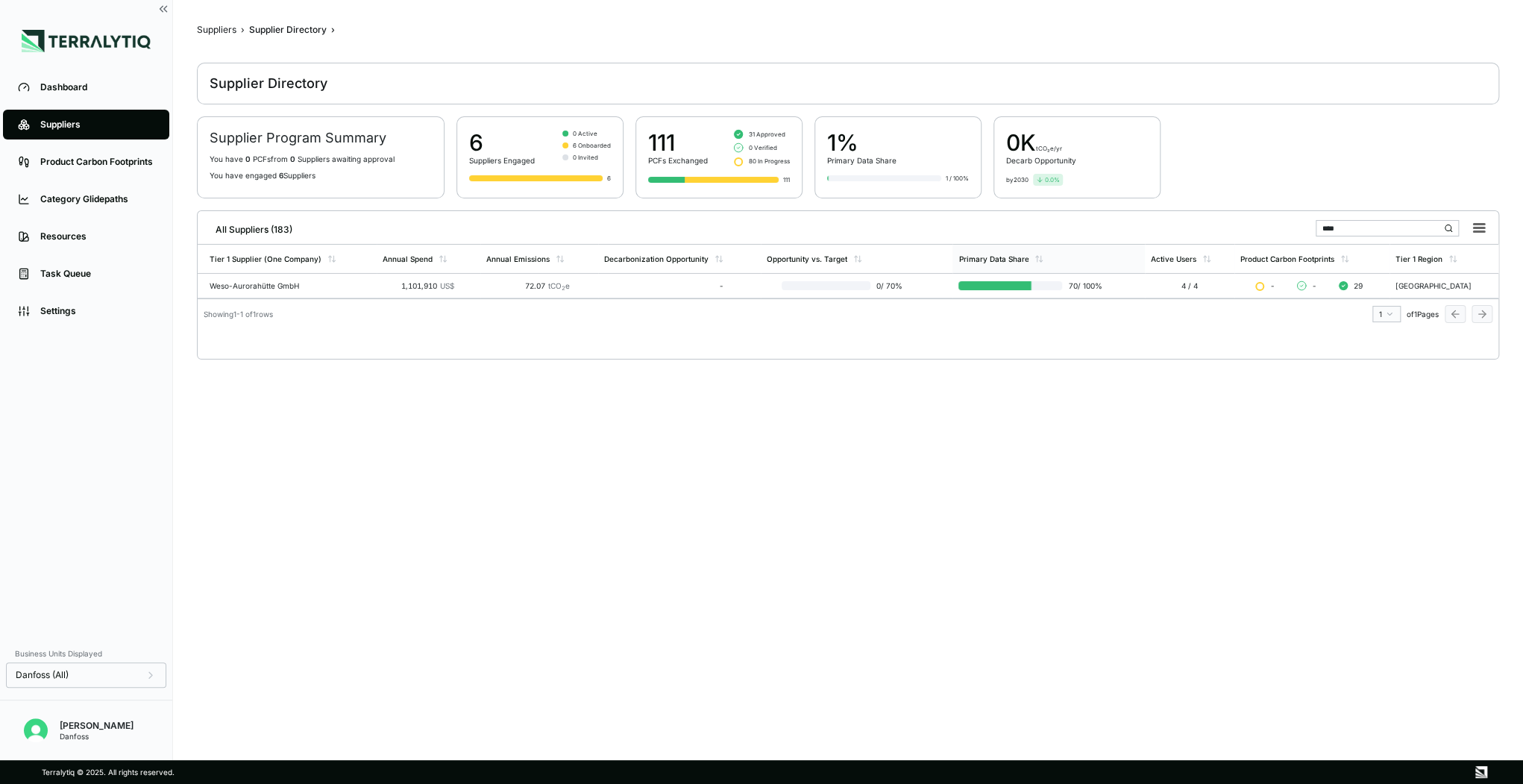
drag, startPoint x: 1343, startPoint y: 233, endPoint x: 1307, endPoint y: 227, distance: 36.5
click at [1307, 227] on div "All Suppliers (183) ****" at bounding box center [848, 226] width 1289 height 31
type input "***"
